Goal: Information Seeking & Learning: Find specific fact

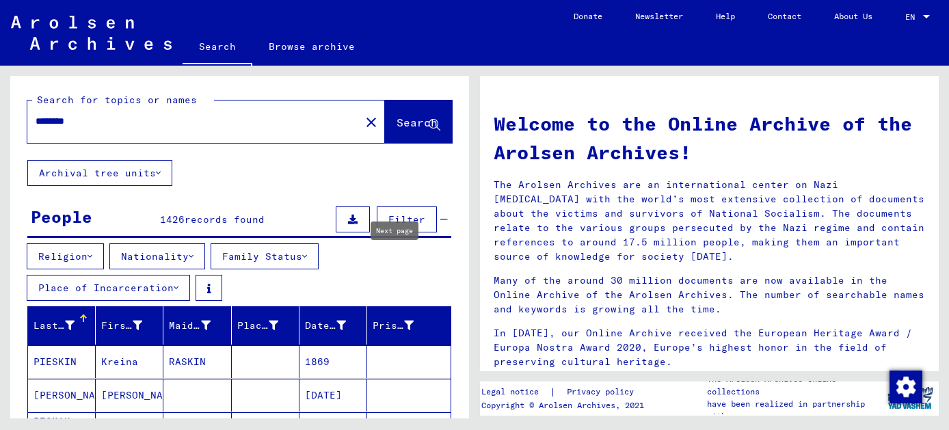
type input "**"
drag, startPoint x: 78, startPoint y: 120, endPoint x: -10, endPoint y: 143, distance: 90.5
click at [0, 143] on html "Search Browse archive Donate Newsletter Help Contact About Us Search Browse arc…" at bounding box center [474, 215] width 949 height 430
click at [83, 125] on input "**********" at bounding box center [190, 121] width 308 height 14
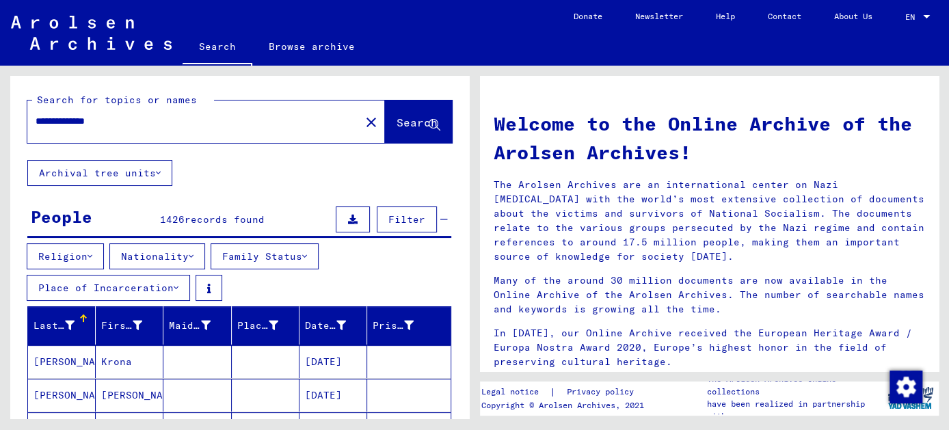
type input "**********"
click at [193, 251] on icon at bounding box center [191, 256] width 5 height 10
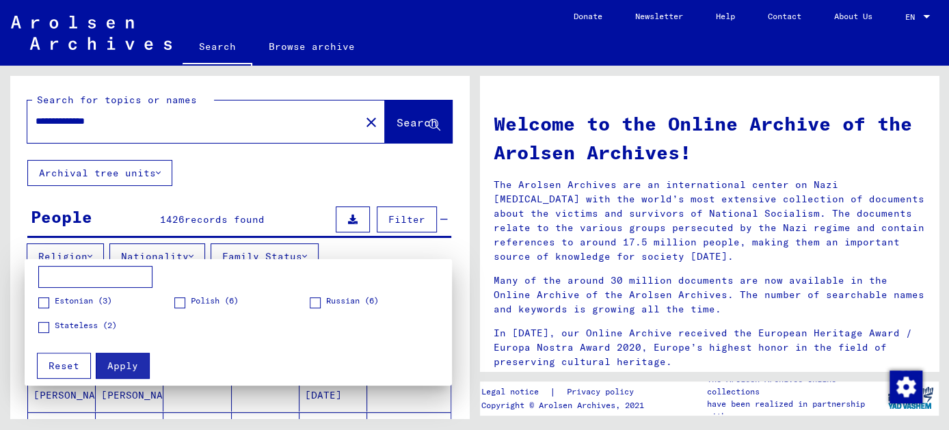
click at [182, 299] on span at bounding box center [179, 302] width 11 height 11
click at [122, 368] on span "Apply" at bounding box center [122, 365] width 31 height 12
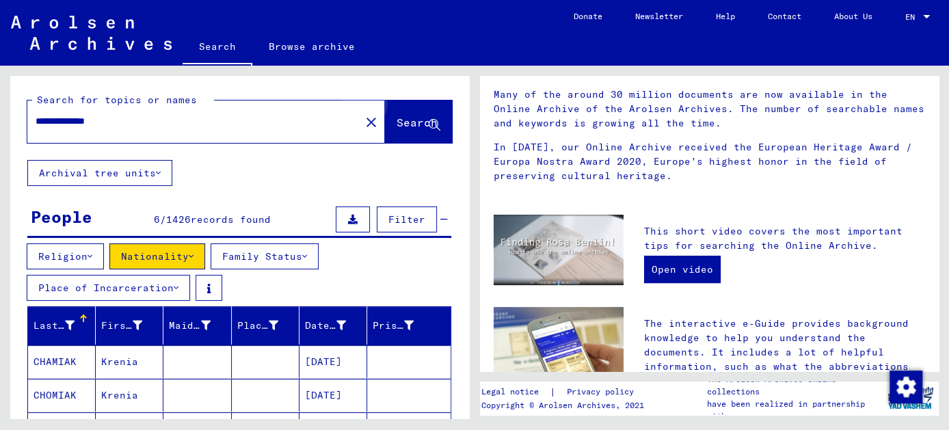
click at [410, 120] on span "Search" at bounding box center [416, 122] width 41 height 14
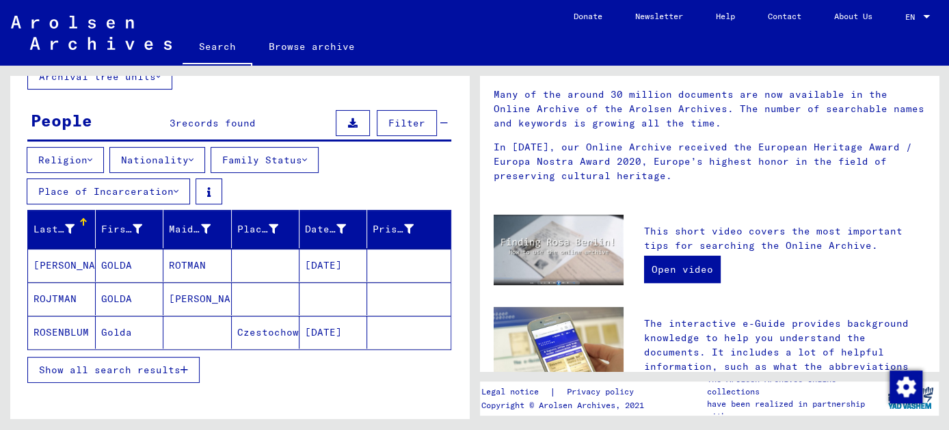
scroll to position [124, 0]
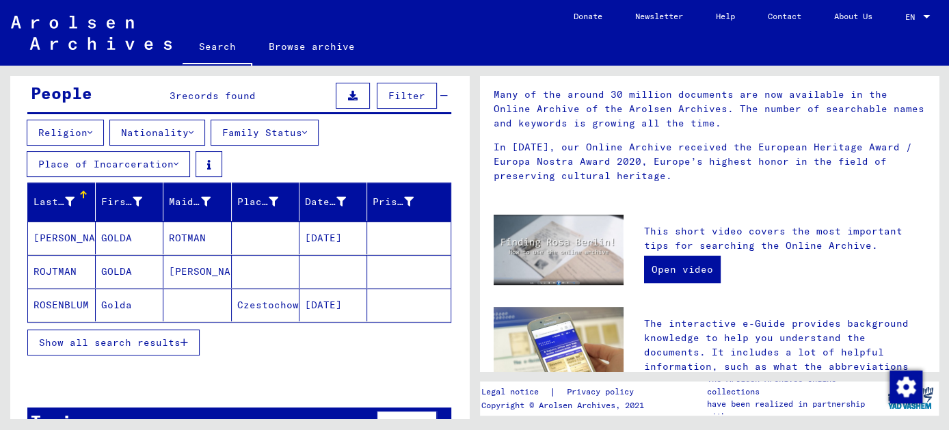
click at [188, 267] on mat-cell "[PERSON_NAME]" at bounding box center [197, 271] width 68 height 33
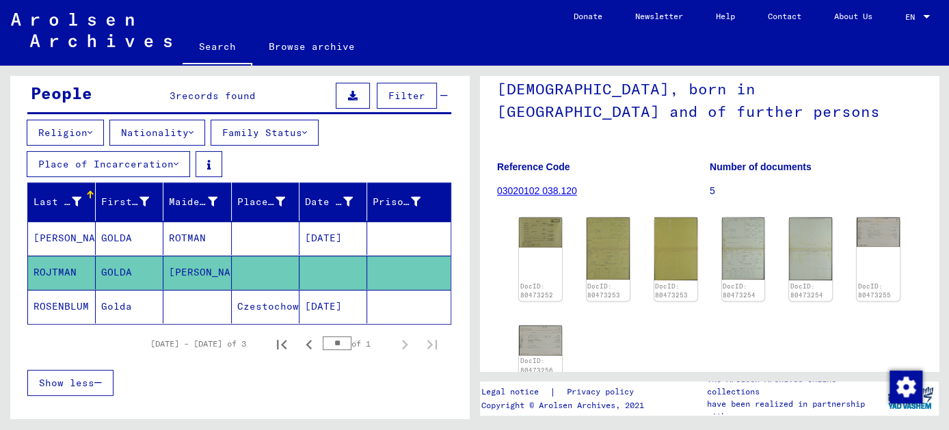
scroll to position [97, 0]
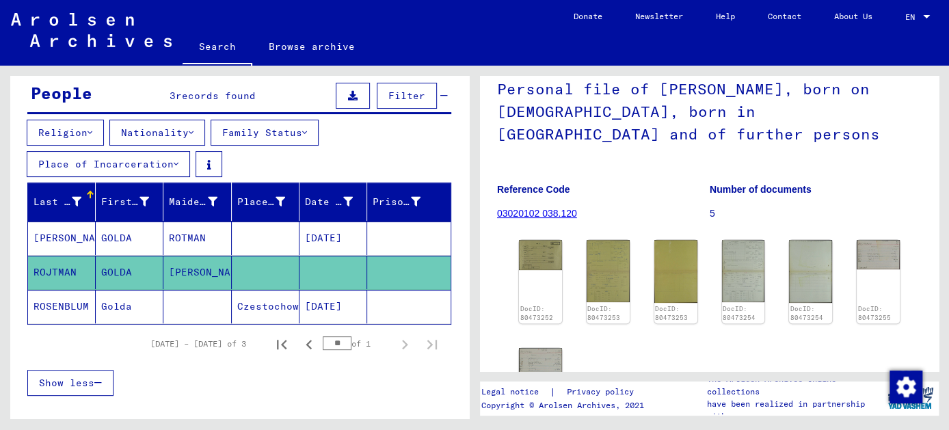
click at [541, 219] on link "03020102 038.120" at bounding box center [537, 213] width 80 height 11
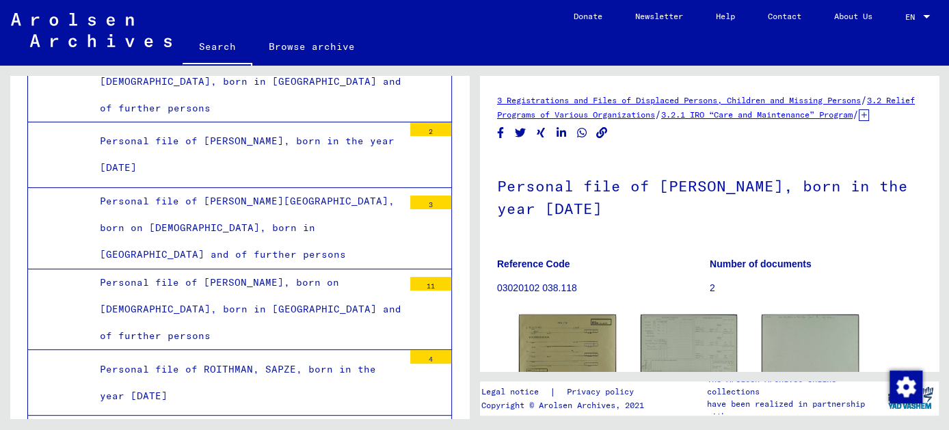
scroll to position [186, 0]
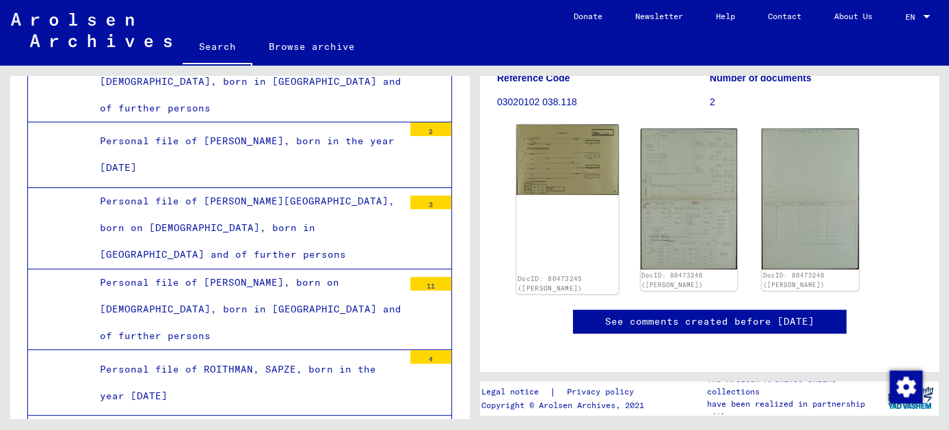
click at [577, 181] on img at bounding box center [567, 159] width 102 height 70
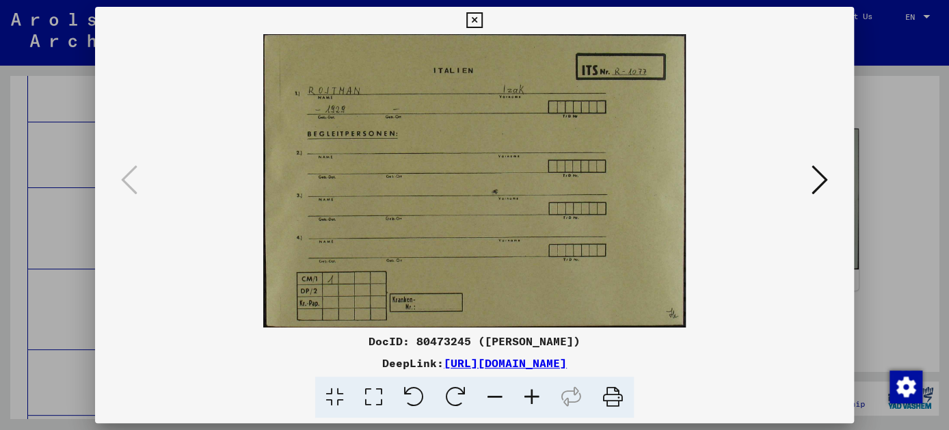
click at [823, 177] on icon at bounding box center [819, 179] width 16 height 33
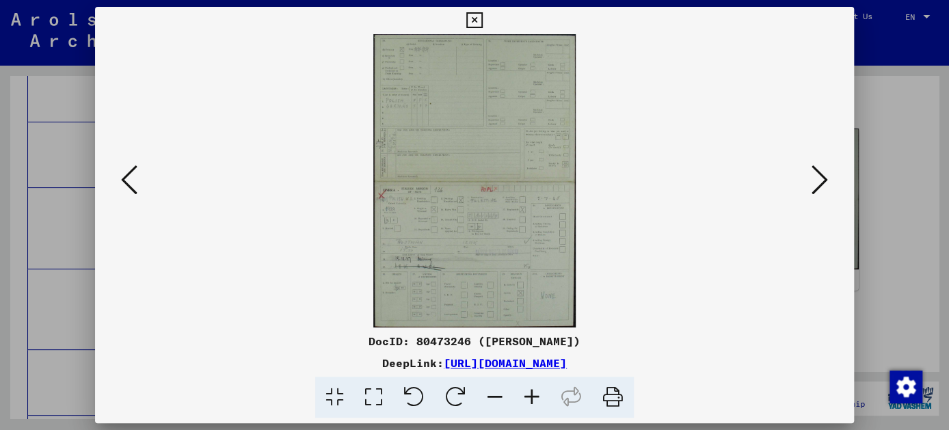
click at [476, 223] on img at bounding box center [474, 180] width 666 height 293
click at [475, 221] on img at bounding box center [474, 180] width 666 height 293
click at [481, 220] on img at bounding box center [474, 180] width 666 height 293
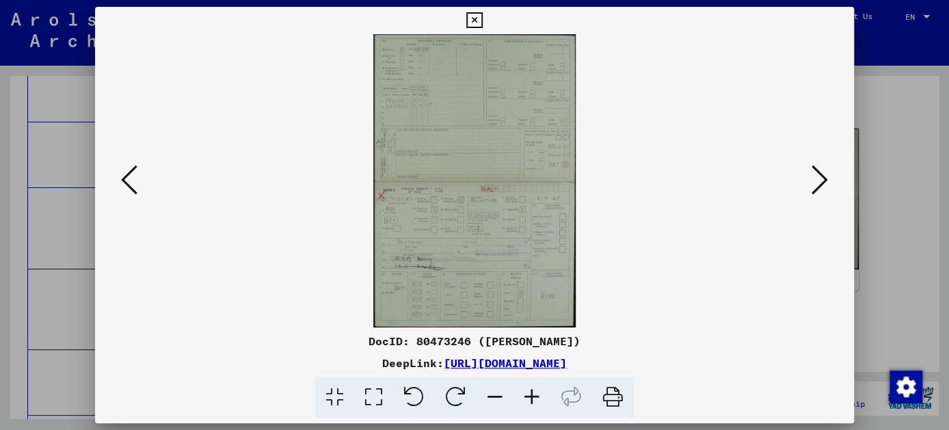
click at [535, 398] on icon at bounding box center [531, 398] width 37 height 42
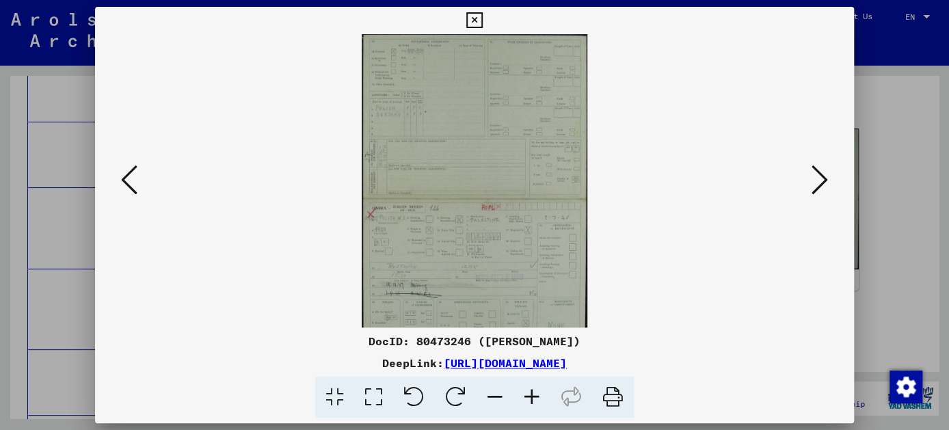
click at [535, 397] on icon at bounding box center [531, 398] width 37 height 42
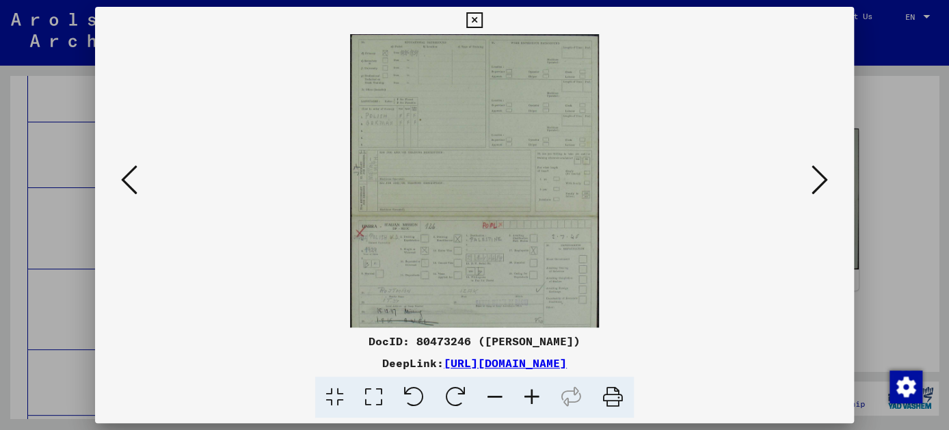
click at [535, 397] on icon at bounding box center [531, 398] width 37 height 42
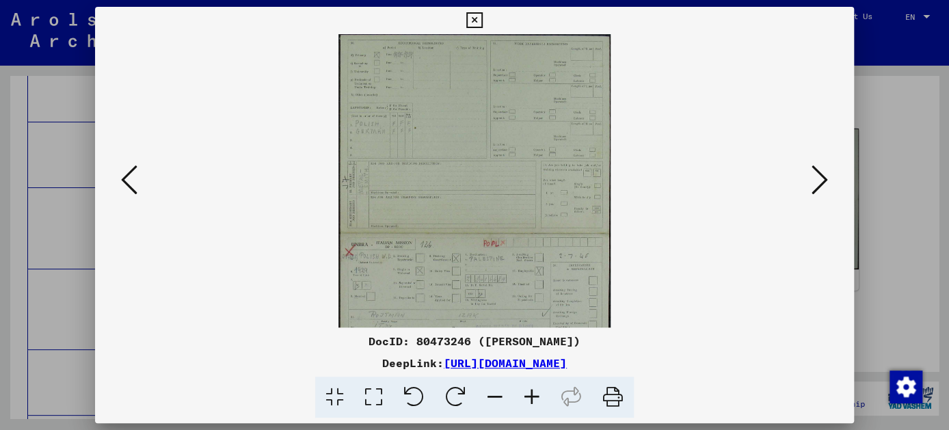
click at [535, 397] on icon at bounding box center [531, 398] width 37 height 42
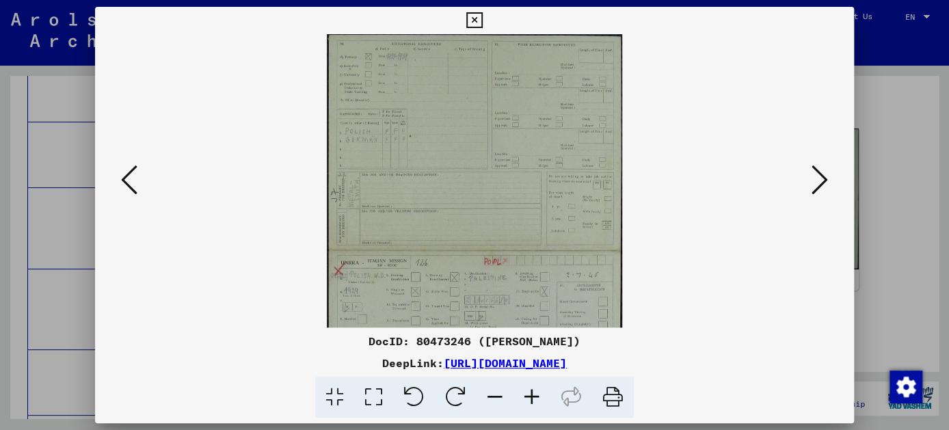
click at [535, 397] on icon at bounding box center [531, 398] width 37 height 42
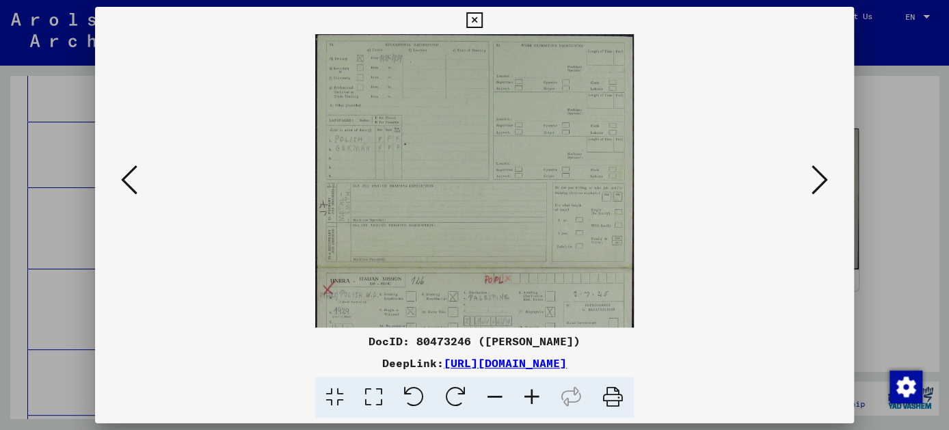
click at [534, 395] on icon at bounding box center [531, 398] width 37 height 42
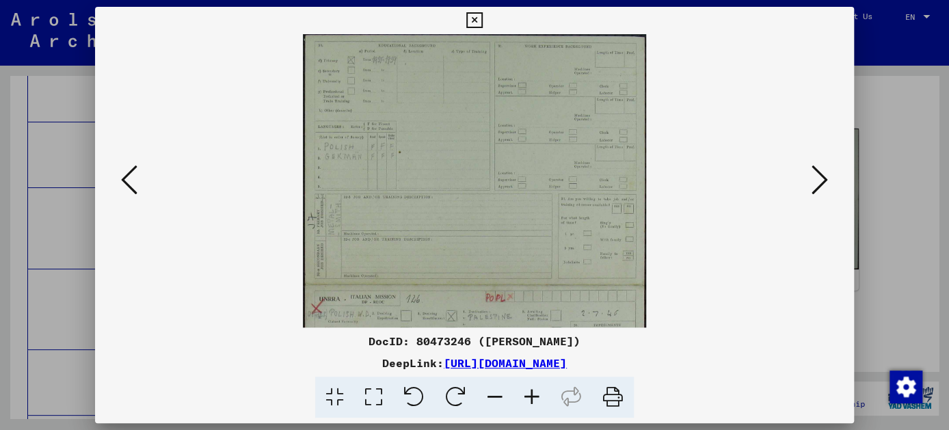
click at [534, 395] on icon at bounding box center [531, 398] width 37 height 42
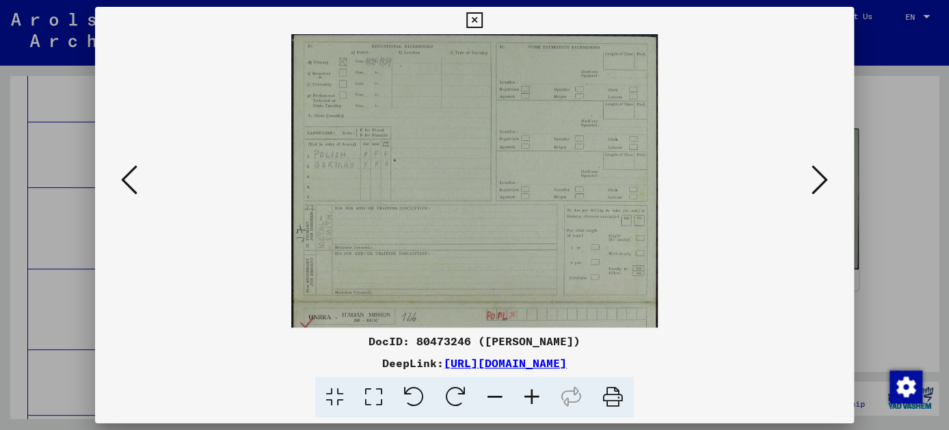
click at [534, 395] on icon at bounding box center [531, 398] width 37 height 42
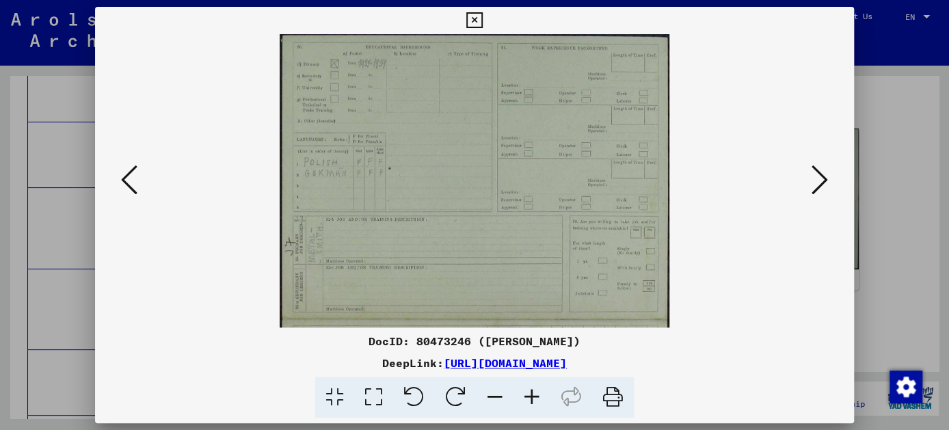
click at [534, 395] on icon at bounding box center [531, 398] width 37 height 42
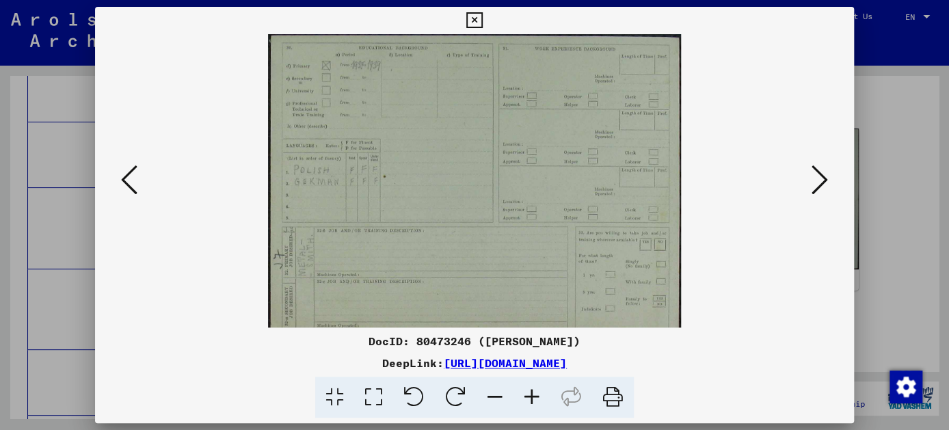
click at [536, 395] on icon at bounding box center [531, 398] width 37 height 42
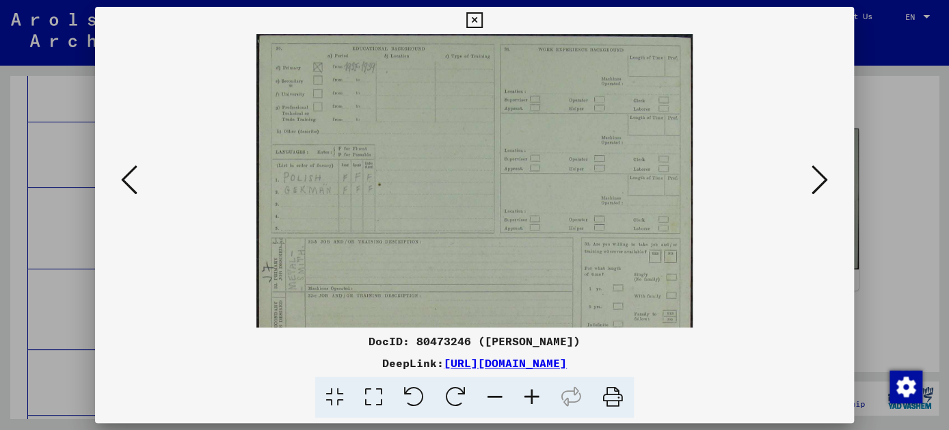
click at [499, 394] on icon at bounding box center [494, 398] width 37 height 42
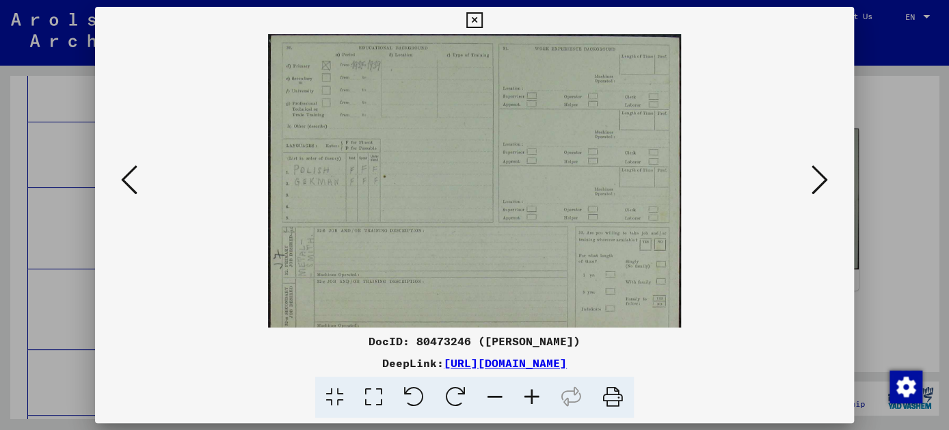
click at [499, 394] on icon at bounding box center [494, 398] width 37 height 42
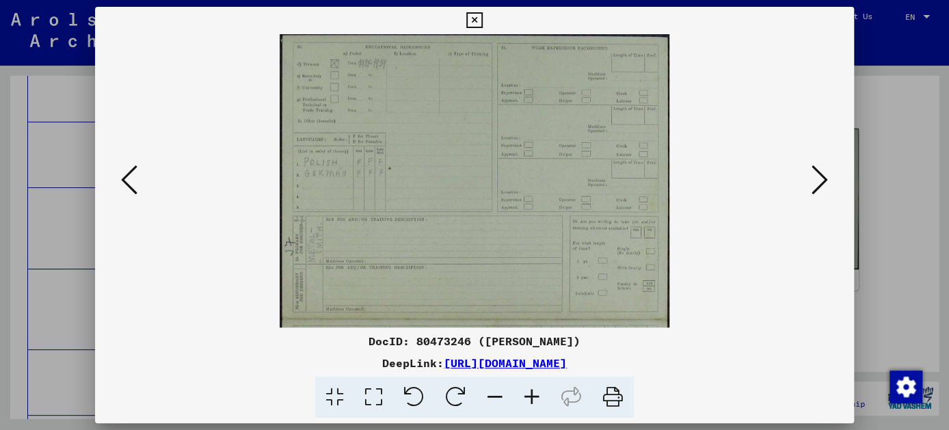
click at [499, 394] on icon at bounding box center [494, 398] width 37 height 42
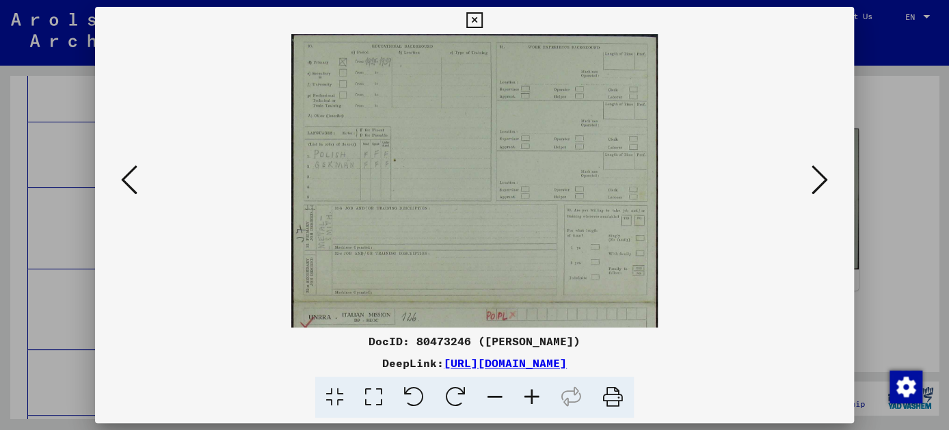
click at [499, 394] on icon at bounding box center [494, 398] width 37 height 42
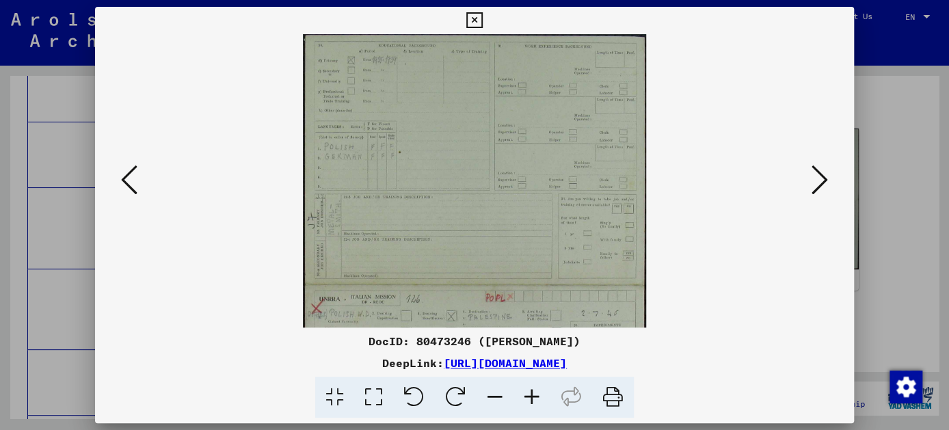
click at [499, 394] on icon at bounding box center [494, 398] width 37 height 42
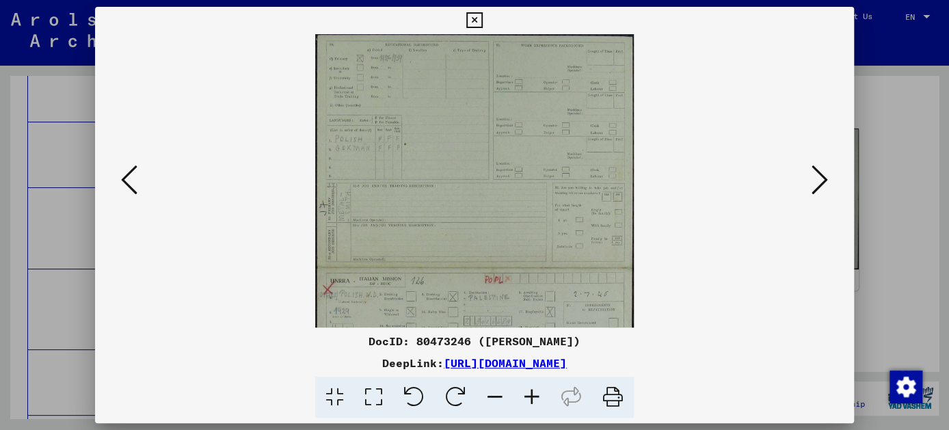
click at [495, 392] on icon at bounding box center [494, 398] width 37 height 42
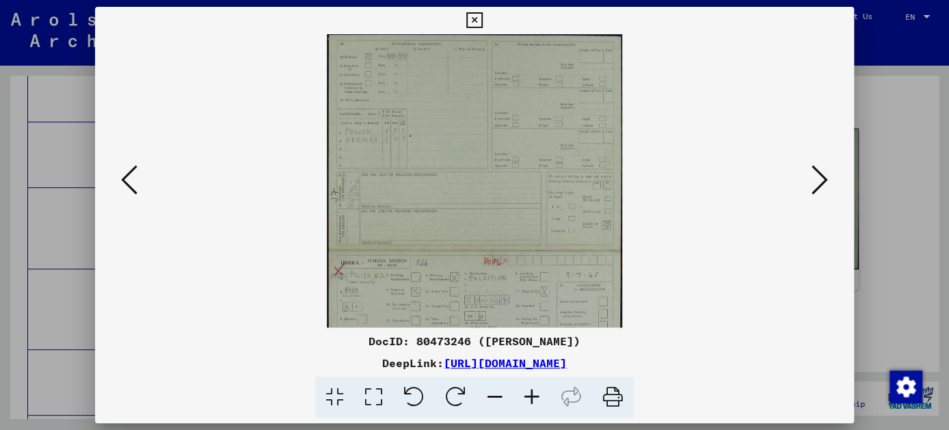
click at [495, 392] on icon at bounding box center [494, 398] width 37 height 42
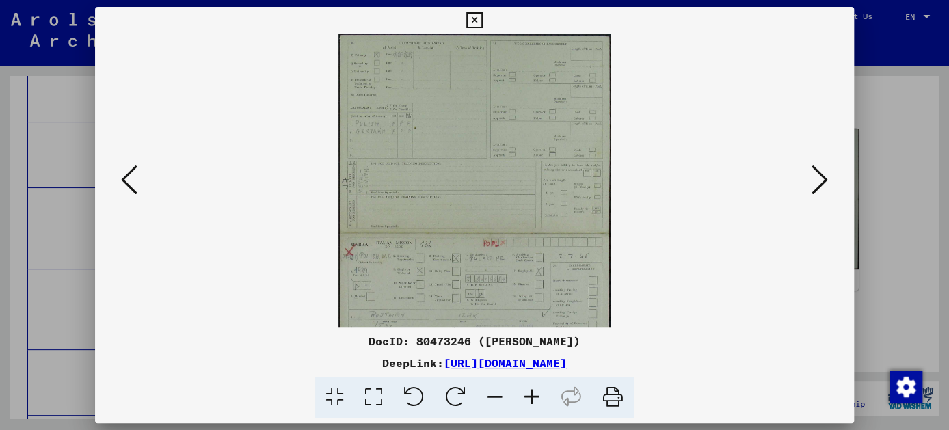
click at [496, 392] on icon at bounding box center [494, 398] width 37 height 42
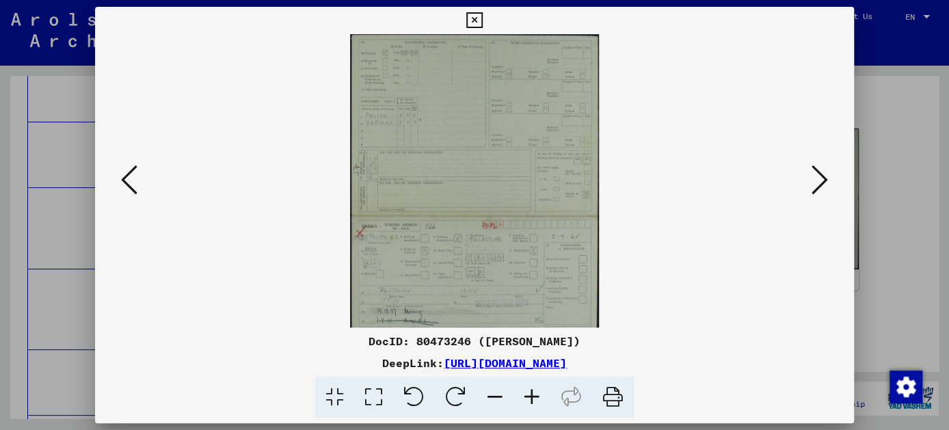
click at [499, 395] on icon at bounding box center [494, 398] width 37 height 42
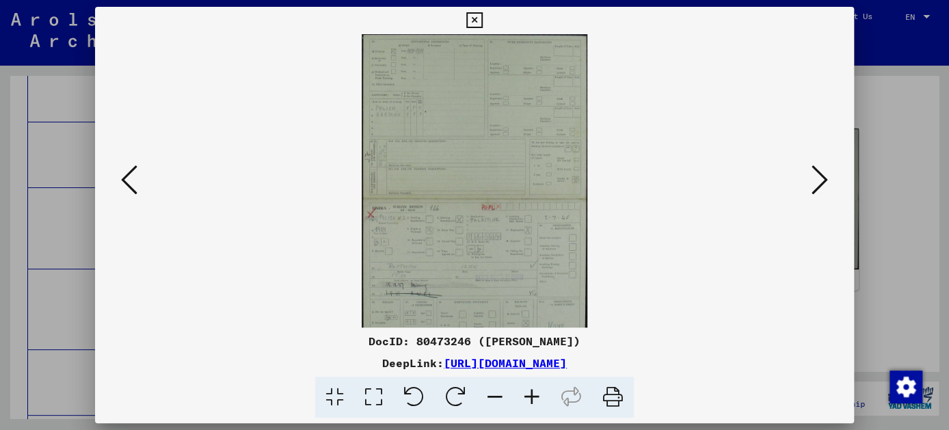
click at [499, 395] on icon at bounding box center [494, 398] width 37 height 42
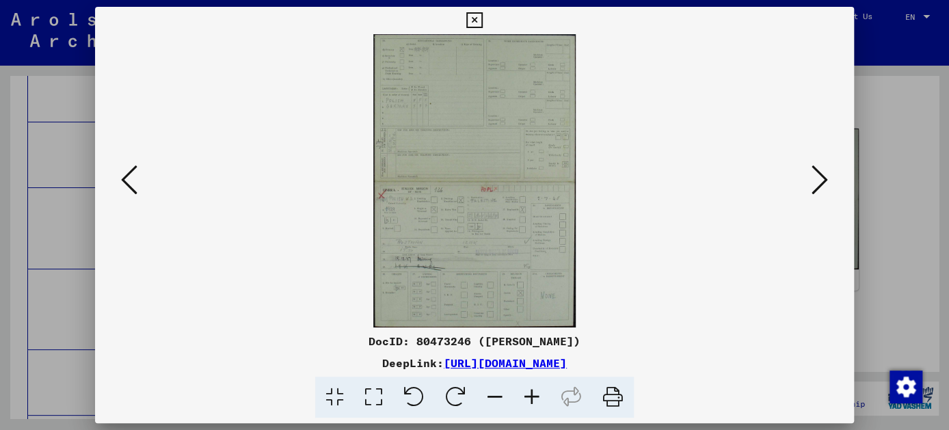
click at [818, 174] on icon at bounding box center [819, 179] width 16 height 33
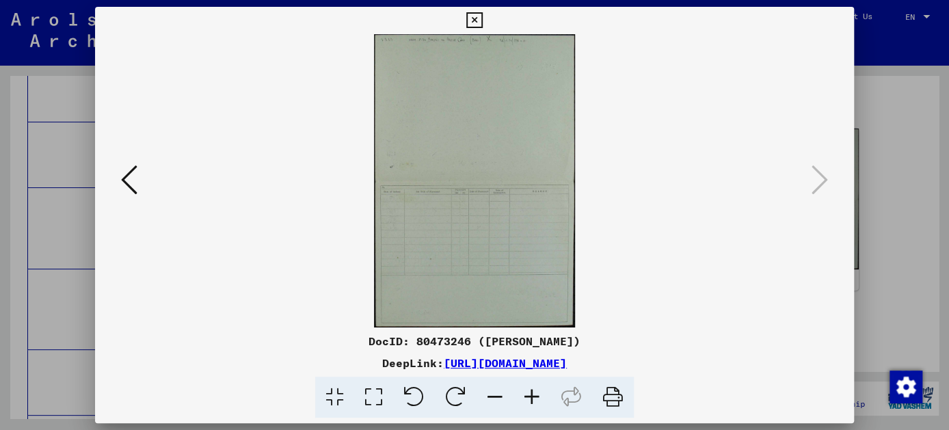
click at [126, 185] on icon at bounding box center [129, 179] width 16 height 33
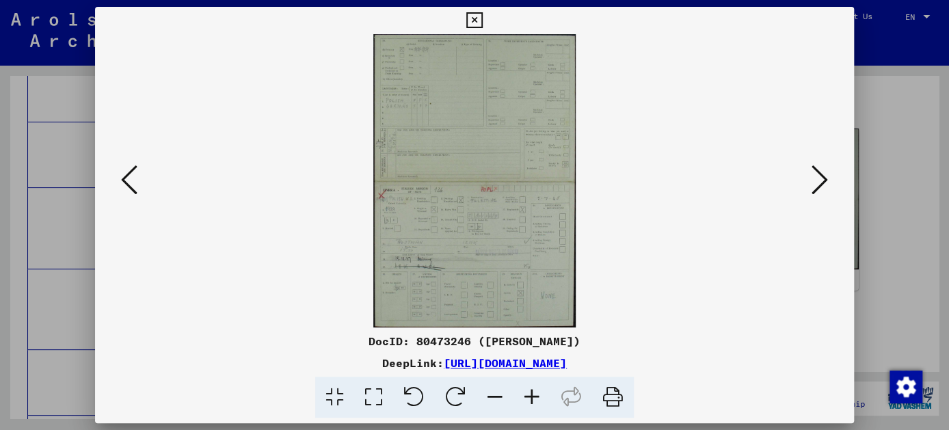
click at [126, 185] on icon at bounding box center [129, 179] width 16 height 33
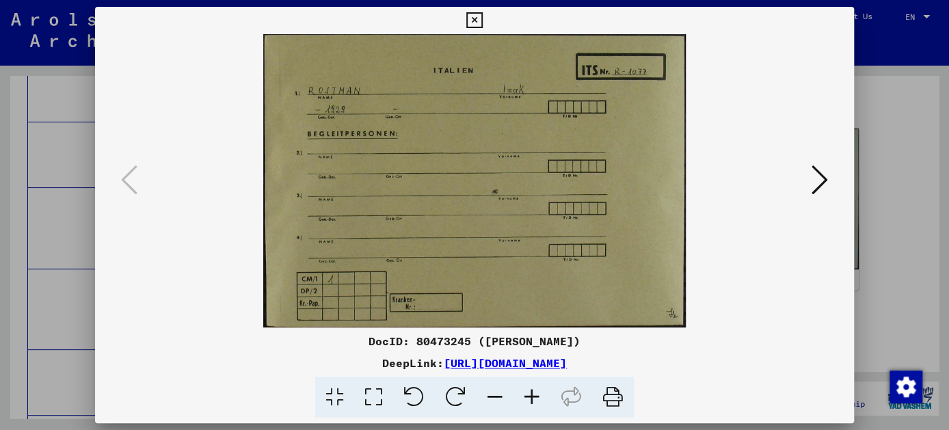
click at [480, 18] on icon at bounding box center [474, 20] width 16 height 16
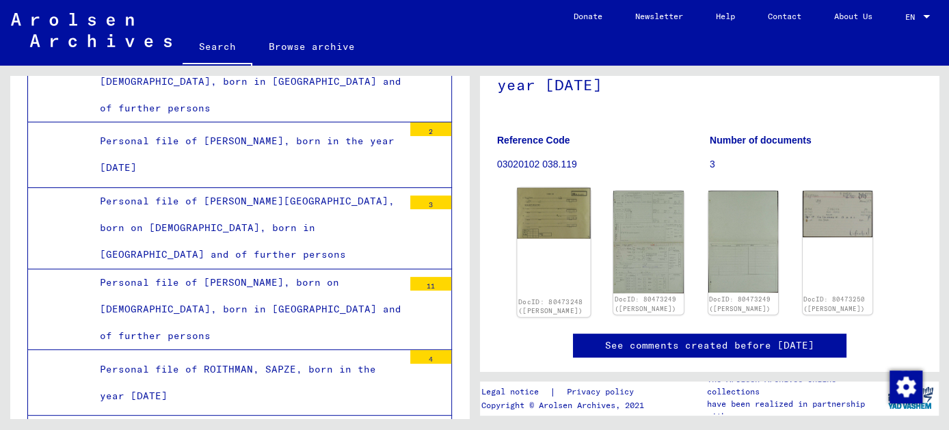
click at [549, 251] on div "DocID: 80473248 ([PERSON_NAME])" at bounding box center [553, 252] width 73 height 129
click at [826, 236] on img at bounding box center [836, 212] width 73 height 49
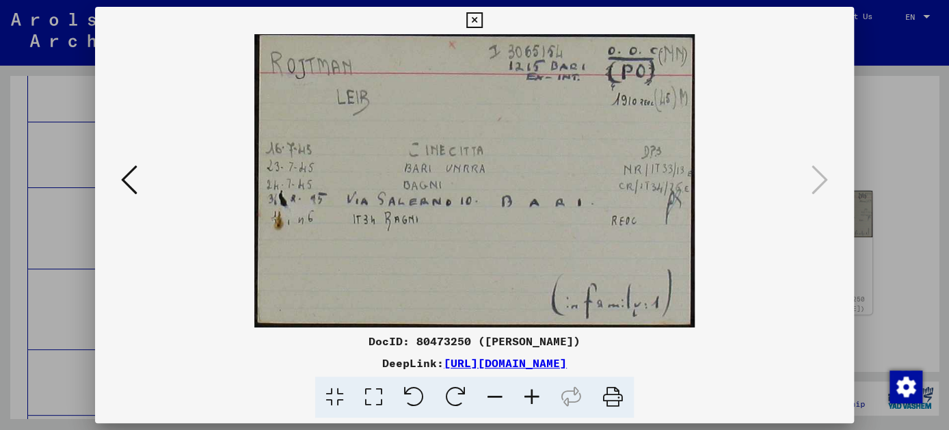
click at [131, 182] on icon at bounding box center [129, 179] width 16 height 33
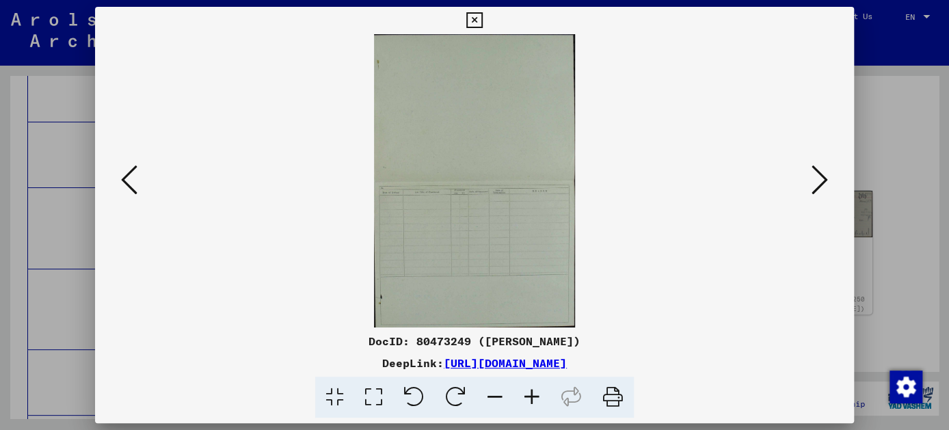
click at [131, 182] on icon at bounding box center [129, 179] width 16 height 33
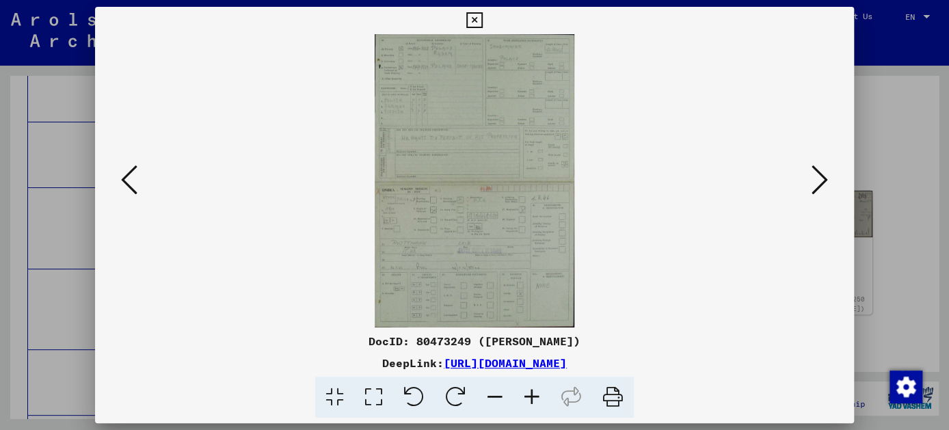
click at [530, 396] on icon at bounding box center [531, 398] width 37 height 42
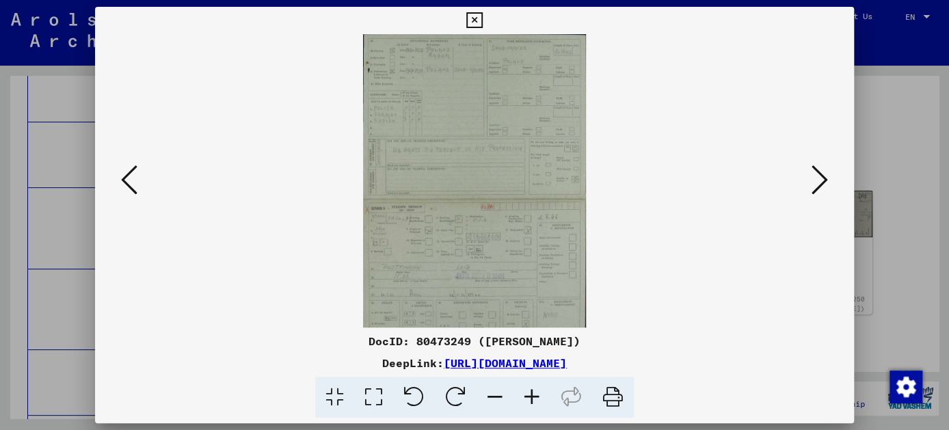
click at [530, 396] on icon at bounding box center [531, 398] width 37 height 42
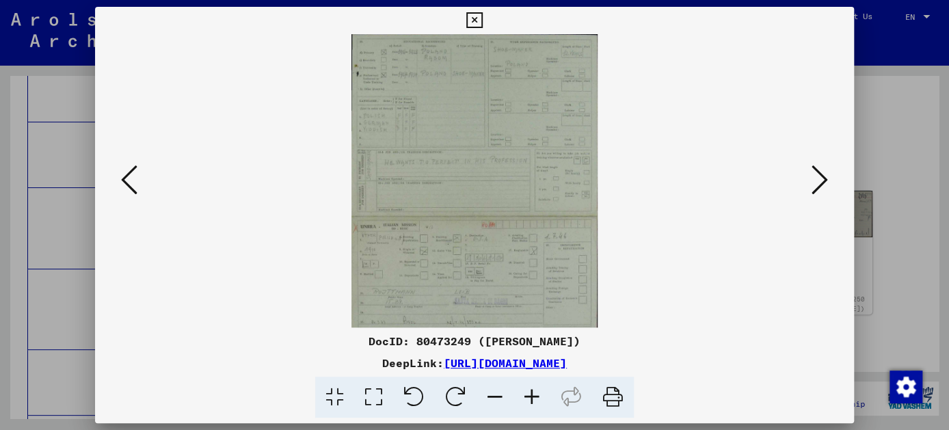
click at [530, 396] on icon at bounding box center [531, 398] width 37 height 42
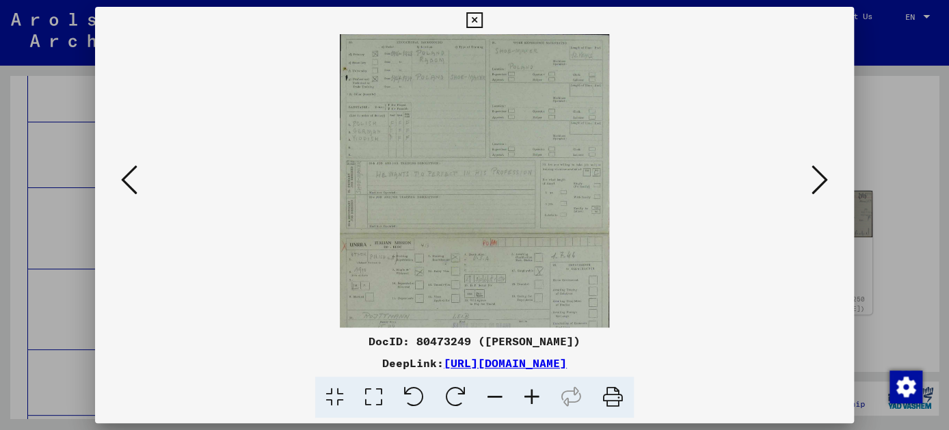
click at [530, 396] on icon at bounding box center [531, 398] width 37 height 42
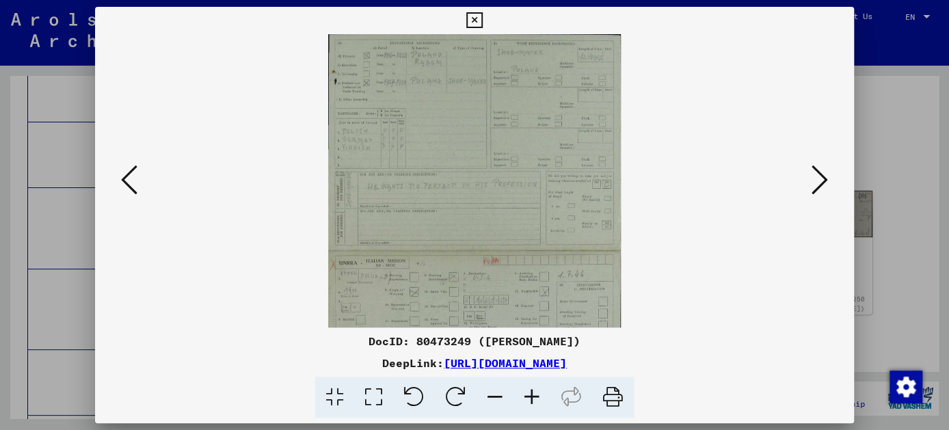
click at [530, 396] on icon at bounding box center [531, 398] width 37 height 42
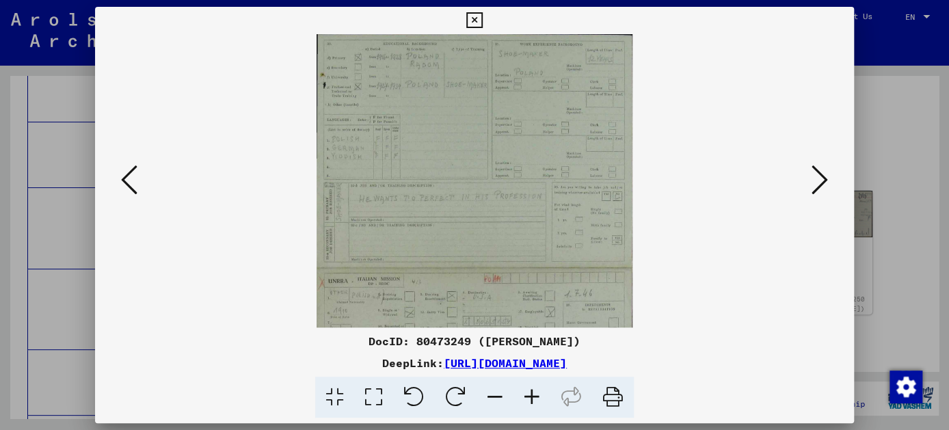
click at [530, 397] on icon at bounding box center [531, 398] width 37 height 42
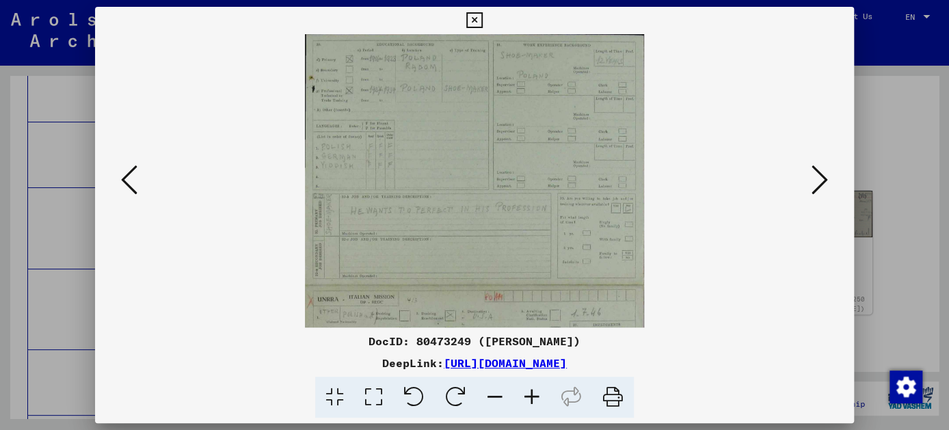
click at [535, 384] on icon at bounding box center [531, 398] width 37 height 42
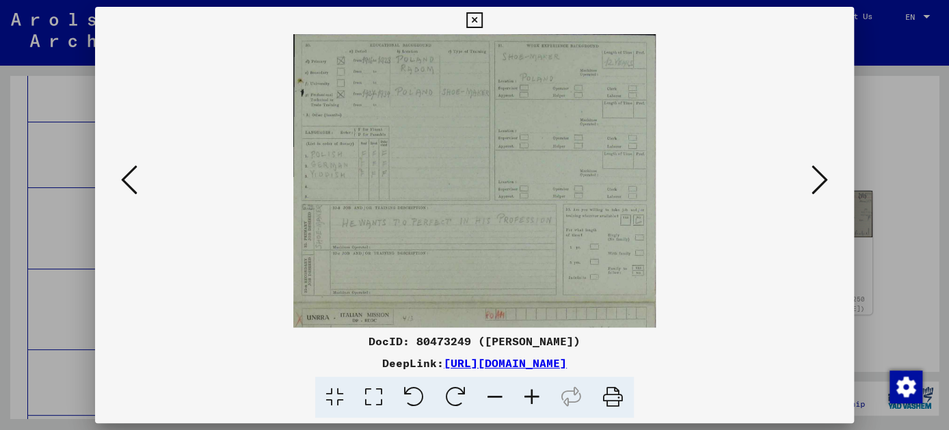
click at [535, 384] on icon at bounding box center [531, 398] width 37 height 42
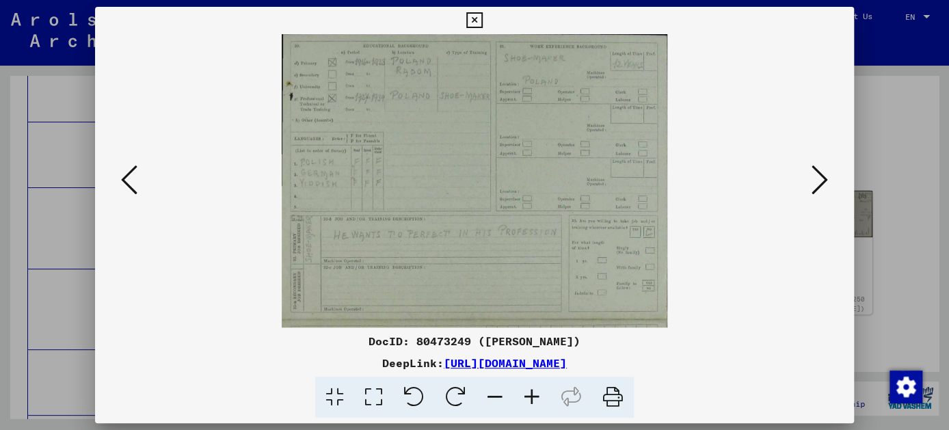
click at [817, 179] on icon at bounding box center [819, 179] width 16 height 33
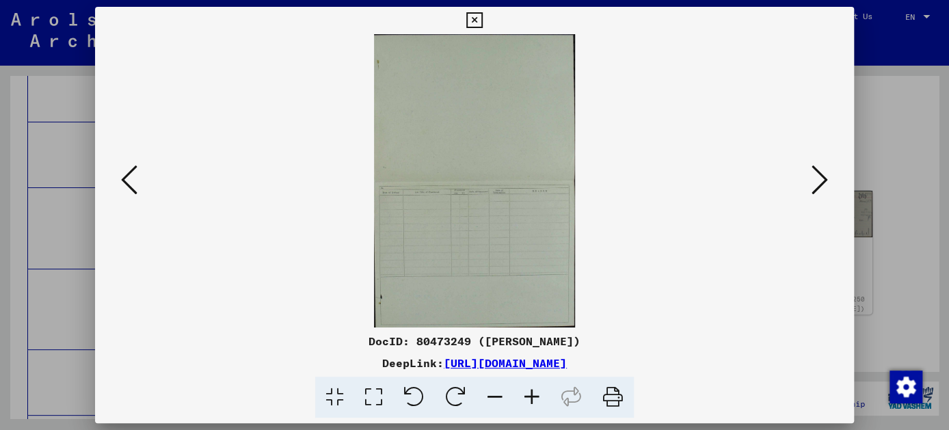
click at [817, 179] on icon at bounding box center [819, 179] width 16 height 33
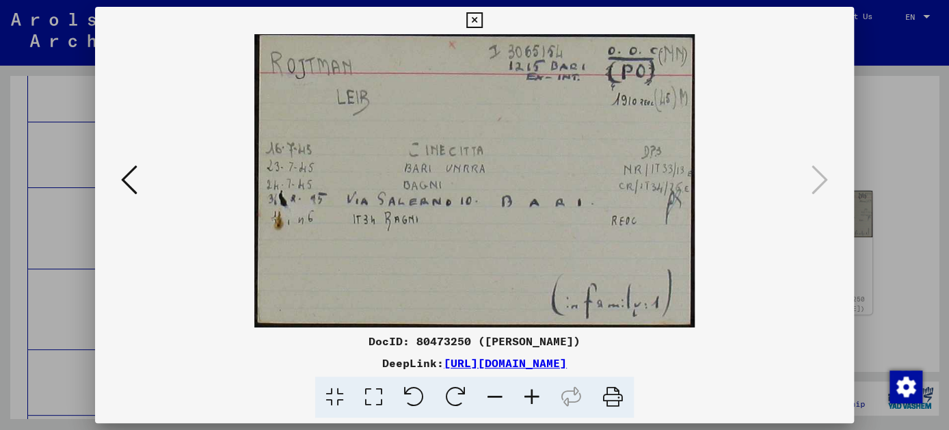
click at [477, 21] on icon at bounding box center [474, 20] width 16 height 16
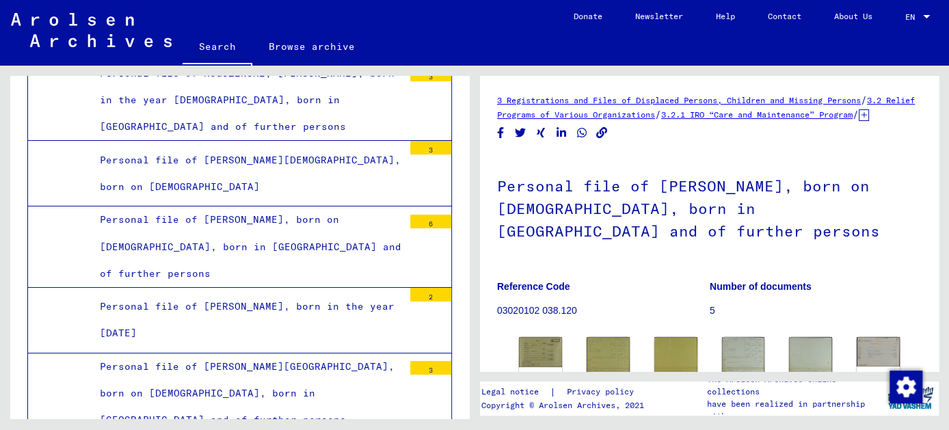
scroll to position [10335, 0]
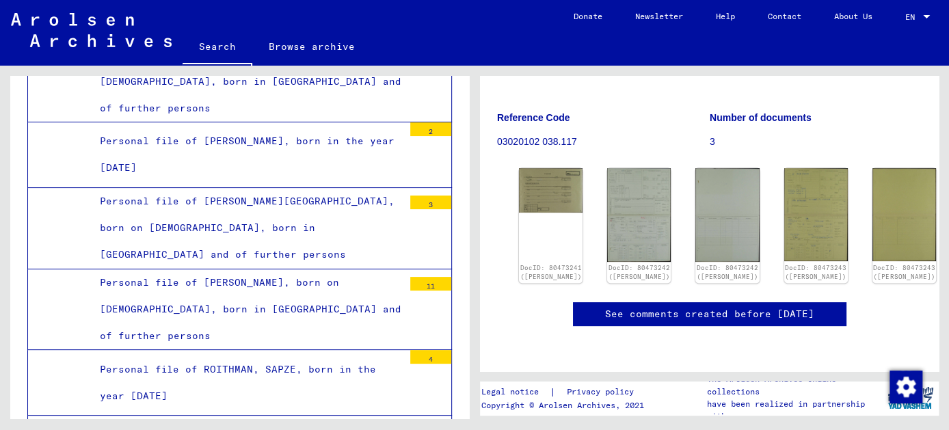
scroll to position [248, 0]
click at [621, 165] on img at bounding box center [638, 214] width 67 height 98
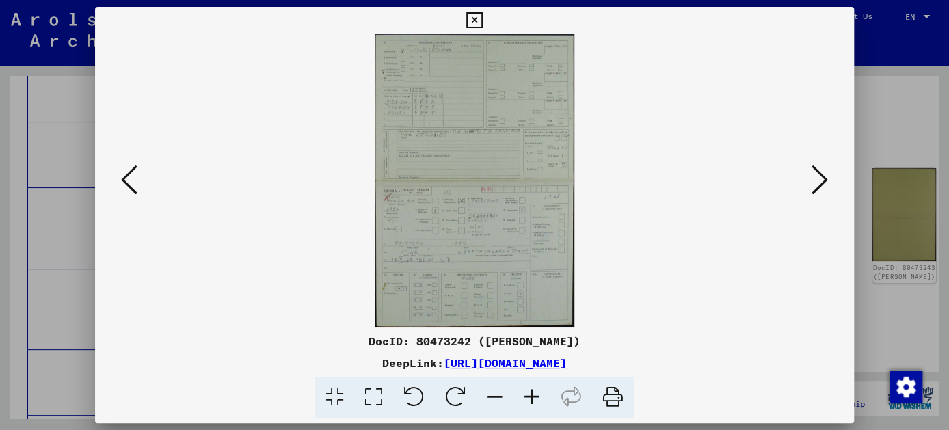
click at [481, 20] on icon at bounding box center [474, 20] width 16 height 16
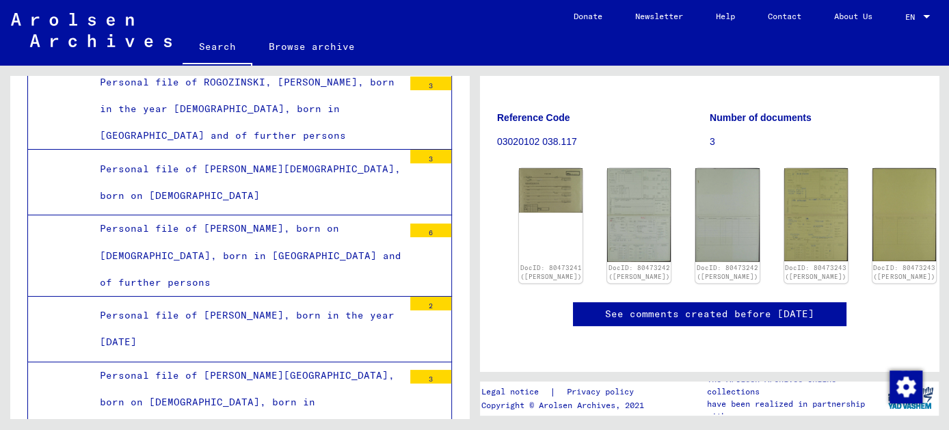
scroll to position [10335, 0]
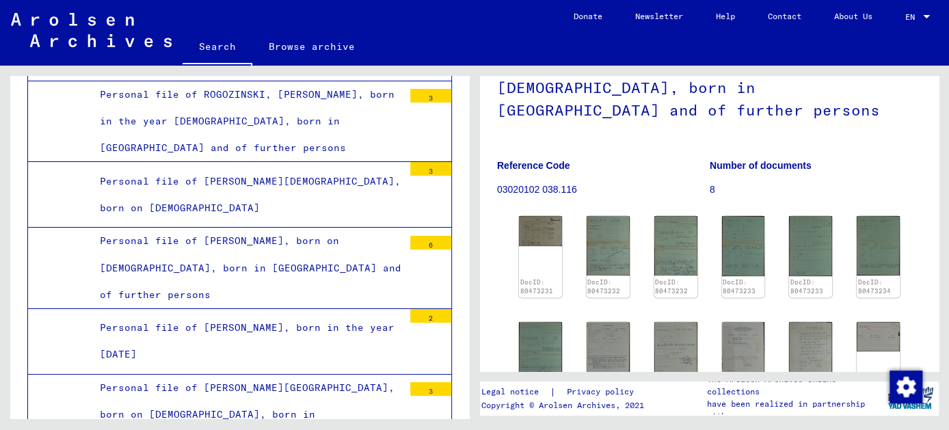
scroll to position [124, 0]
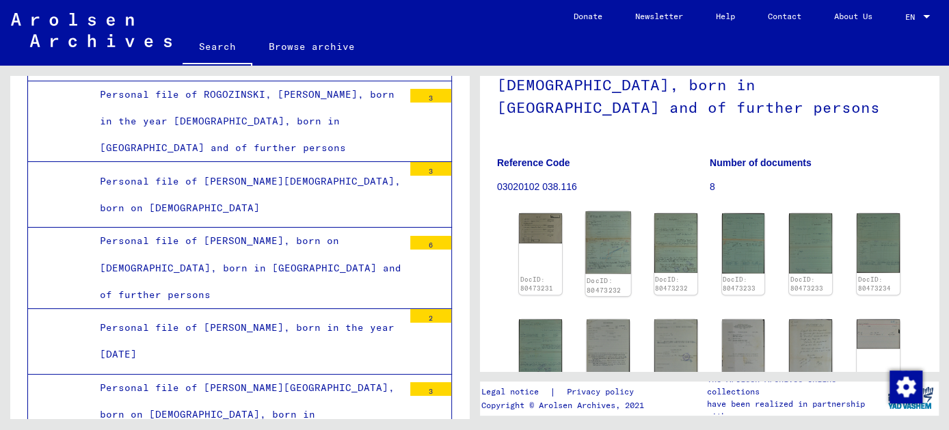
click at [616, 269] on img at bounding box center [607, 242] width 45 height 63
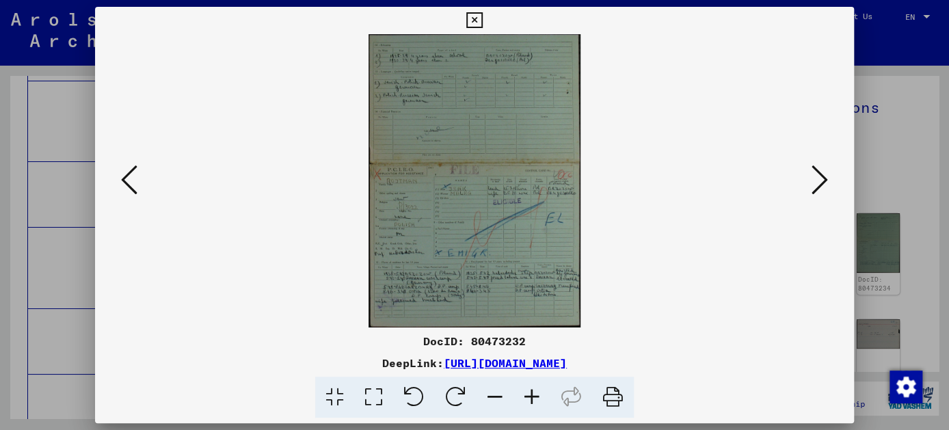
click at [817, 176] on icon at bounding box center [819, 179] width 16 height 33
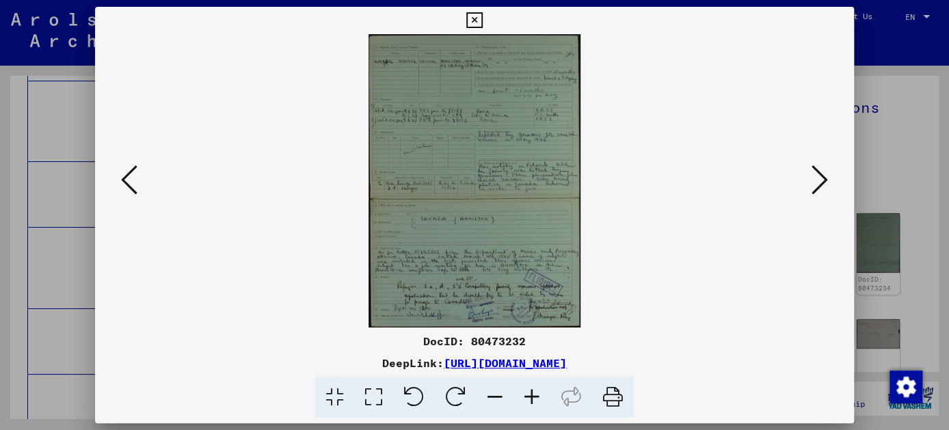
click at [526, 392] on icon at bounding box center [531, 398] width 37 height 42
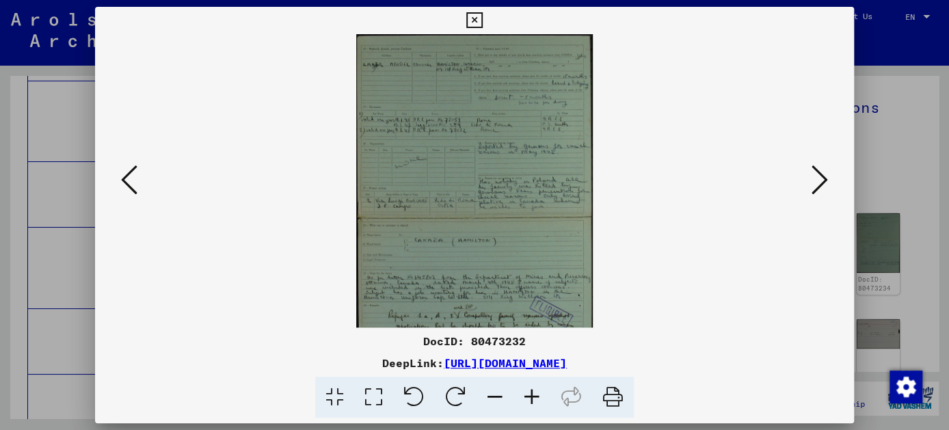
click at [526, 392] on icon at bounding box center [531, 398] width 37 height 42
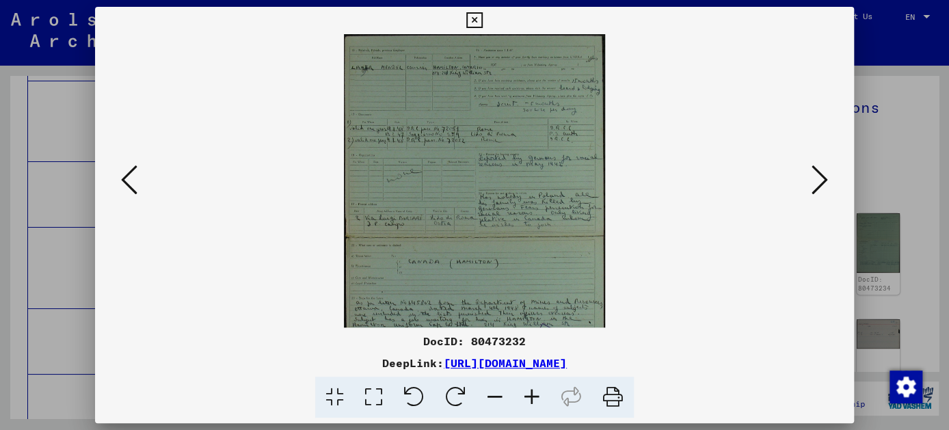
click at [526, 392] on icon at bounding box center [531, 398] width 37 height 42
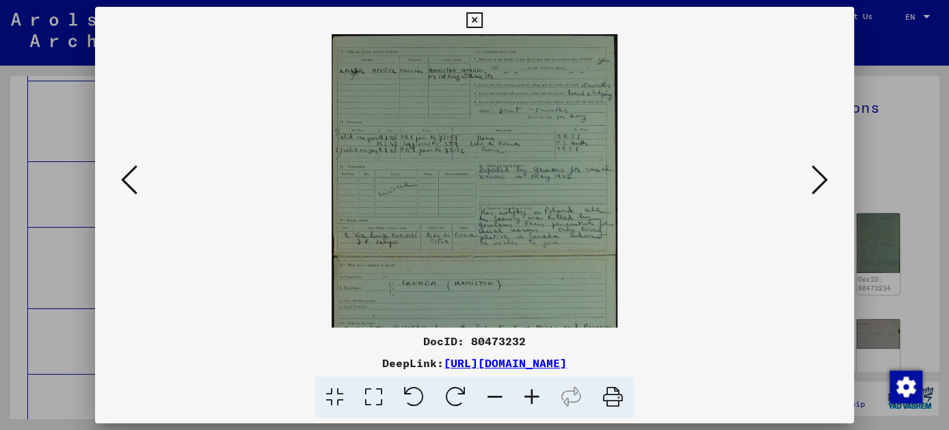
click at [526, 392] on icon at bounding box center [531, 398] width 37 height 42
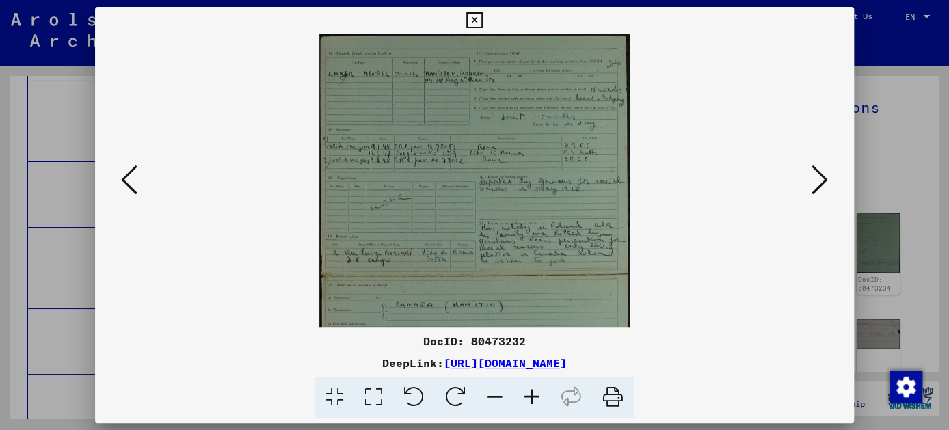
click at [526, 392] on icon at bounding box center [531, 398] width 37 height 42
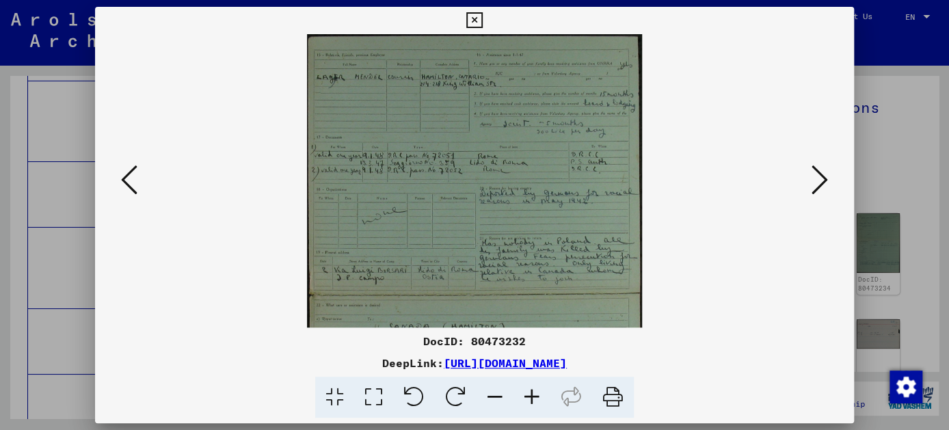
click at [526, 392] on icon at bounding box center [531, 398] width 37 height 42
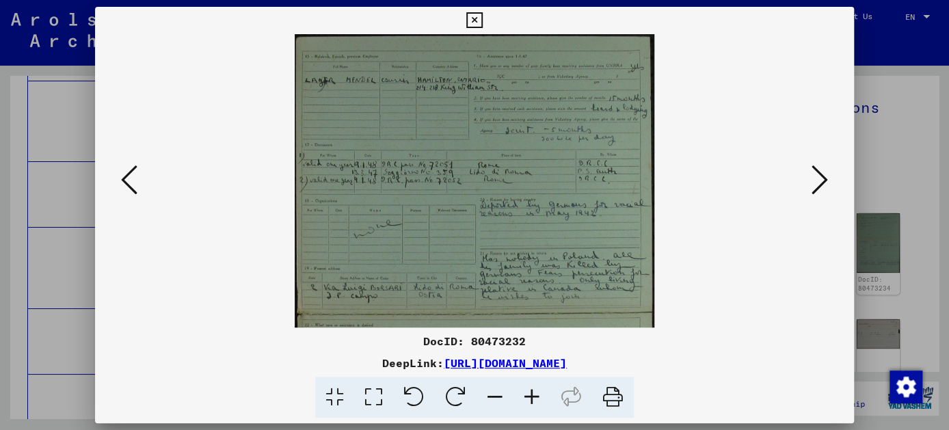
click at [526, 392] on icon at bounding box center [531, 398] width 37 height 42
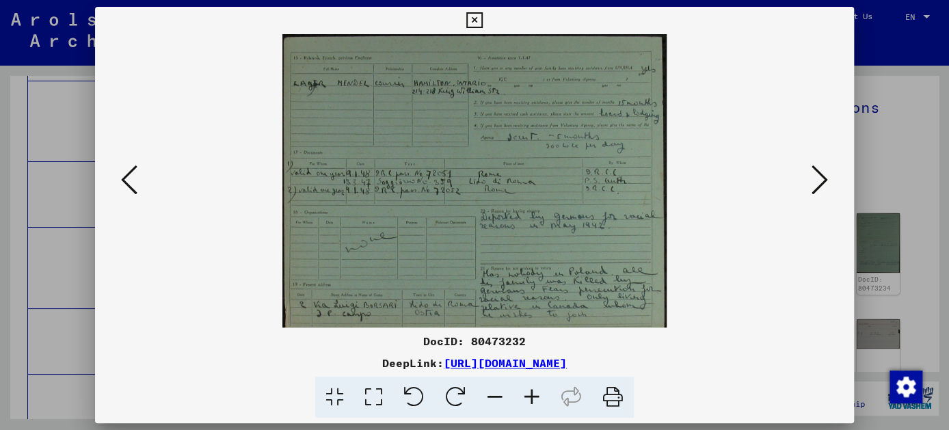
click at [526, 392] on icon at bounding box center [531, 398] width 37 height 42
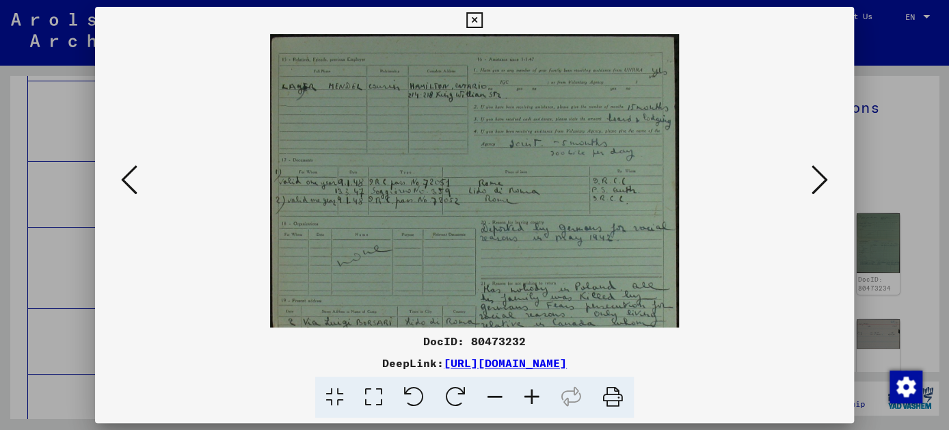
click at [526, 392] on icon at bounding box center [531, 398] width 37 height 42
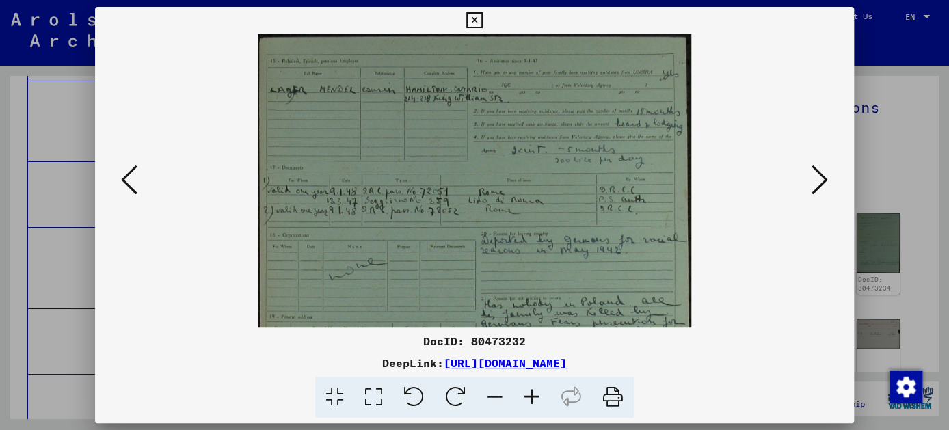
click at [526, 392] on icon at bounding box center [531, 398] width 37 height 42
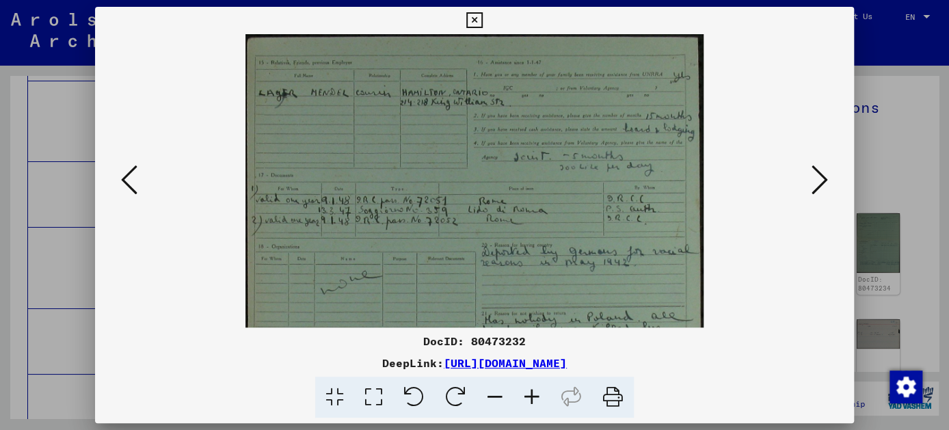
click at [495, 396] on icon at bounding box center [494, 398] width 37 height 42
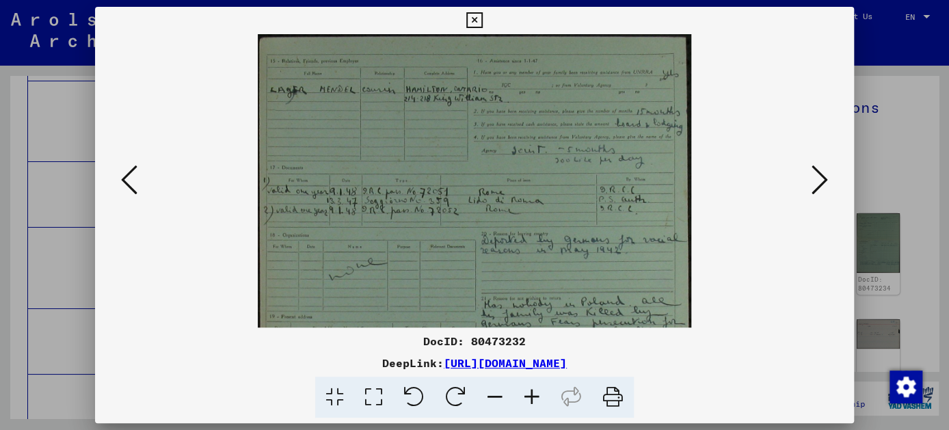
click at [495, 396] on icon at bounding box center [494, 398] width 37 height 42
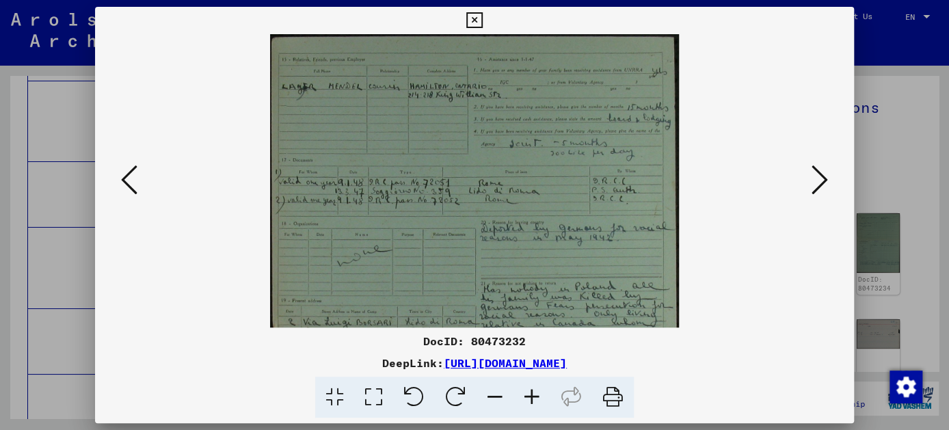
click at [495, 396] on icon at bounding box center [494, 398] width 37 height 42
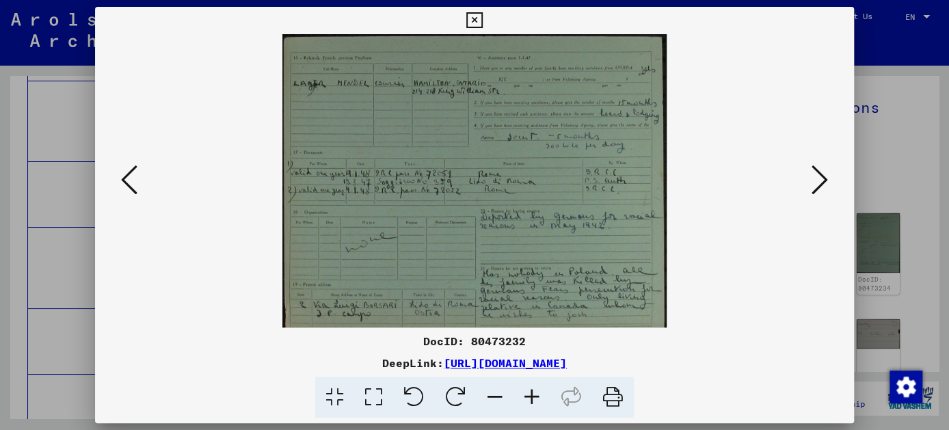
click at [495, 396] on icon at bounding box center [494, 398] width 37 height 42
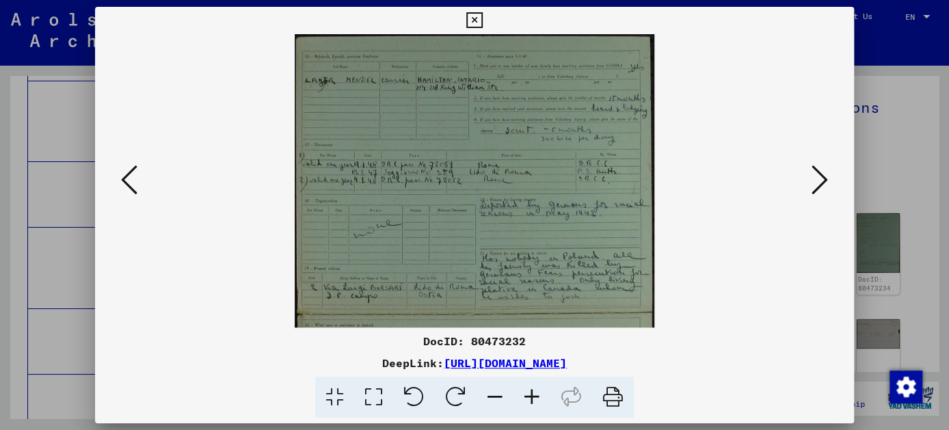
click at [495, 396] on icon at bounding box center [494, 398] width 37 height 42
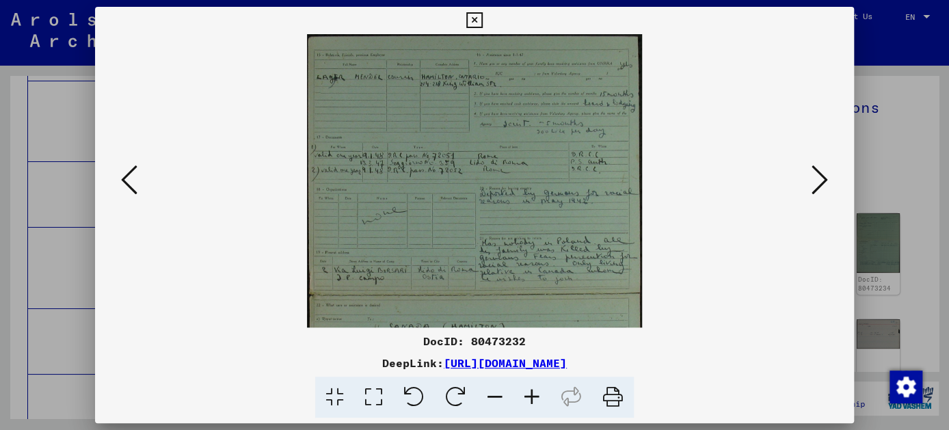
click at [495, 396] on icon at bounding box center [494, 398] width 37 height 42
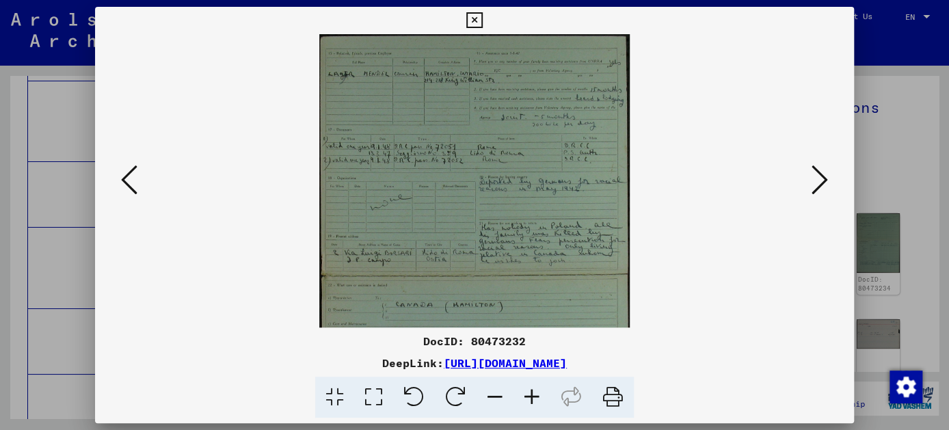
click at [495, 396] on icon at bounding box center [494, 398] width 37 height 42
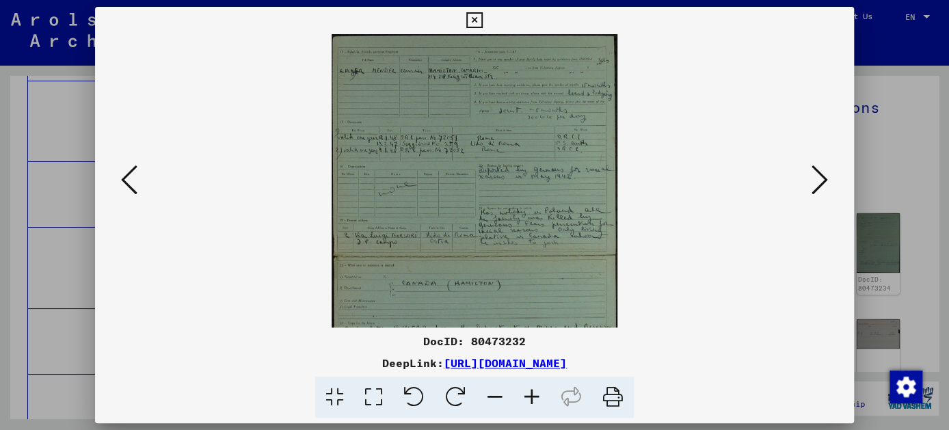
click at [495, 396] on icon at bounding box center [494, 398] width 37 height 42
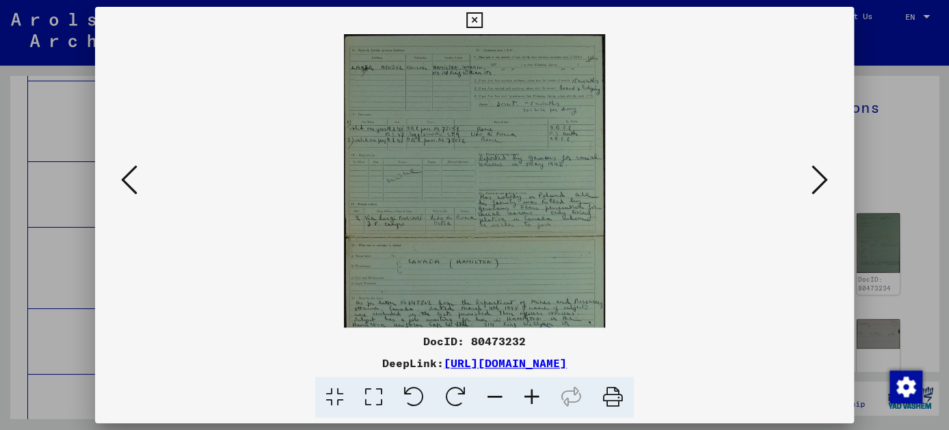
click at [495, 396] on icon at bounding box center [494, 398] width 37 height 42
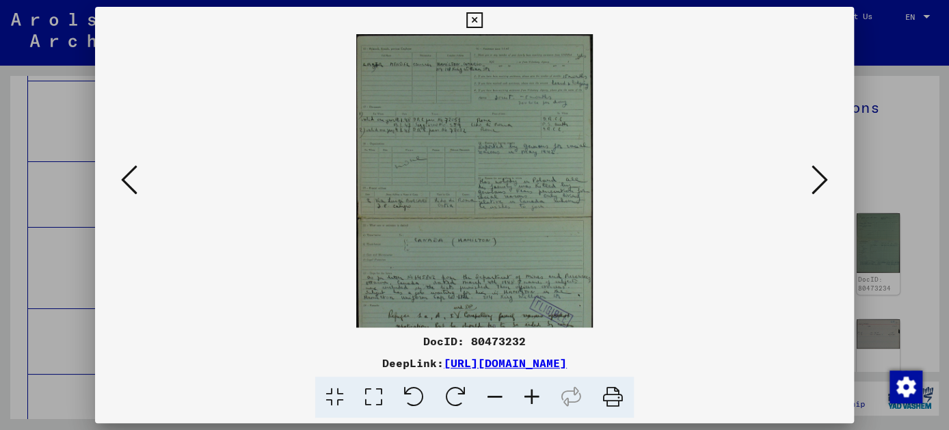
click at [495, 396] on icon at bounding box center [494, 398] width 37 height 42
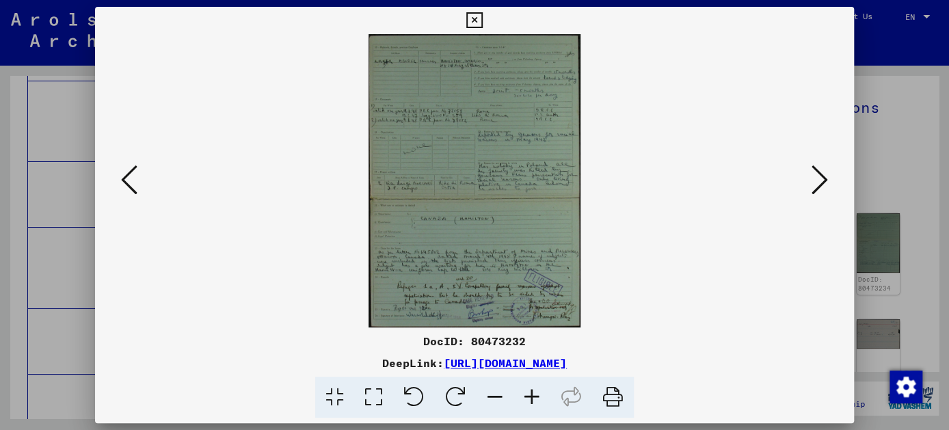
click at [495, 396] on icon at bounding box center [494, 398] width 37 height 42
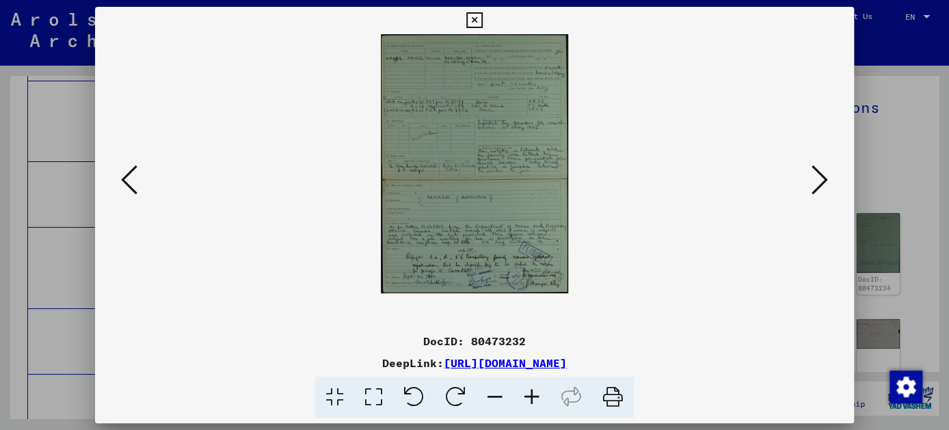
click at [825, 179] on icon at bounding box center [819, 179] width 16 height 33
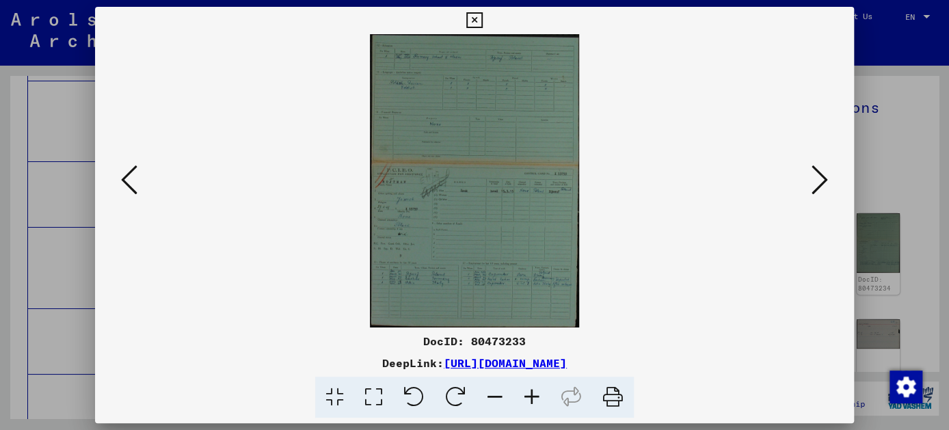
click at [478, 15] on icon at bounding box center [474, 20] width 16 height 16
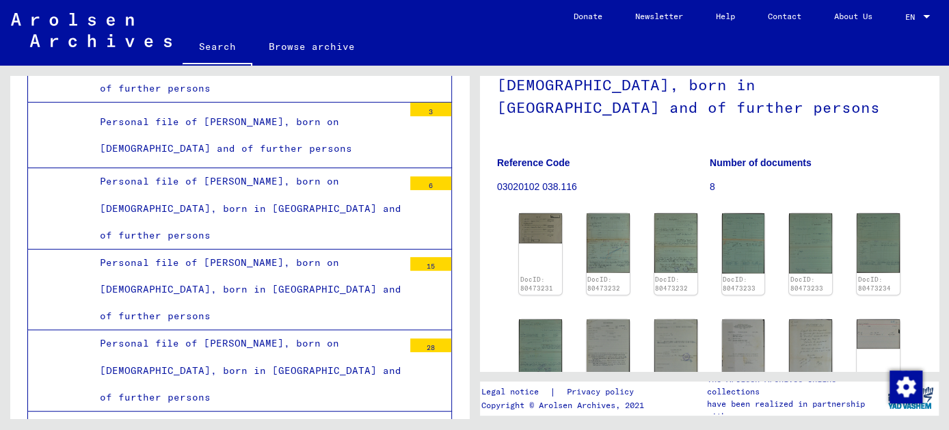
scroll to position [8037, 0]
